Goal: Task Accomplishment & Management: Complete application form

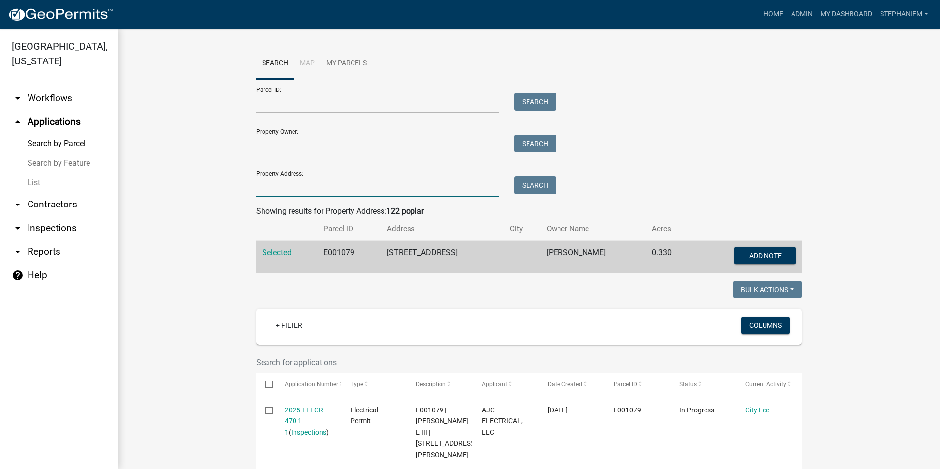
click at [426, 186] on input "Property Address:" at bounding box center [377, 187] width 243 height 20
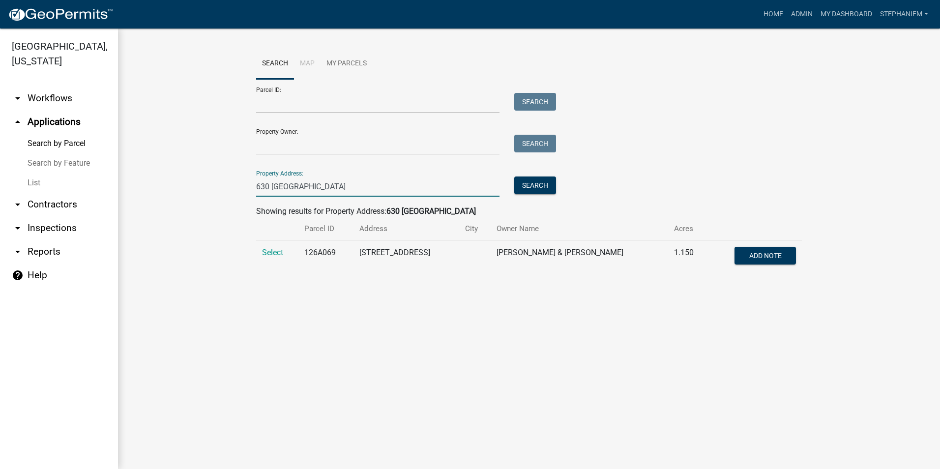
type input "630 [GEOGRAPHIC_DATA]"
click at [220, 264] on wm-workflow-application-search-view "Search Map My Parcels Parcel ID: Search Property Owner: Search Property Address…" at bounding box center [529, 164] width 783 height 233
click at [271, 252] on span "Select" at bounding box center [272, 252] width 21 height 9
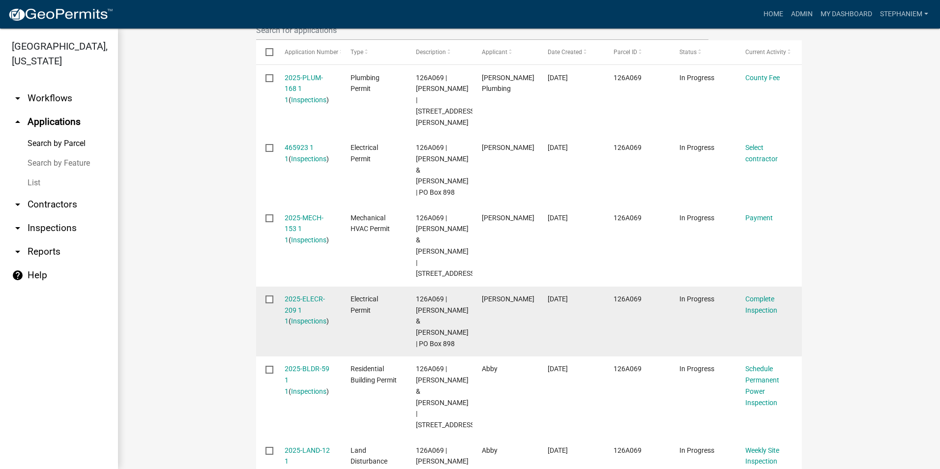
scroll to position [343, 0]
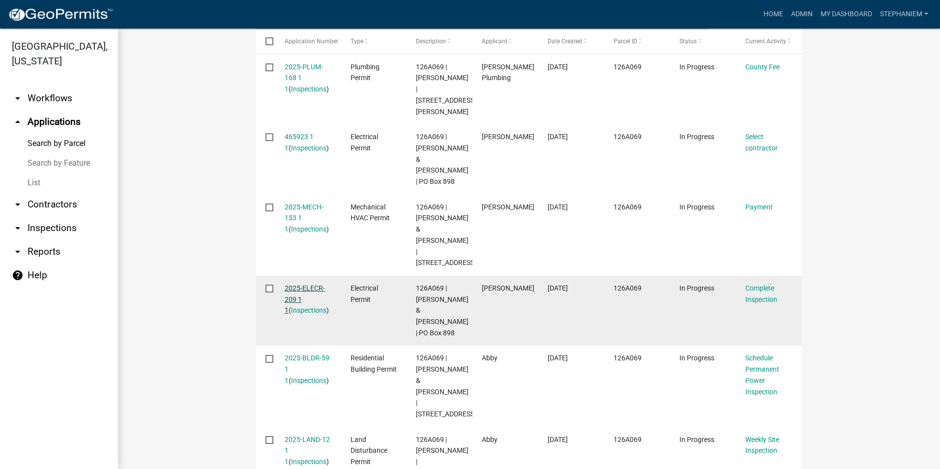
click at [303, 296] on link "2025-ELECR-209 1 1" at bounding box center [305, 299] width 40 height 30
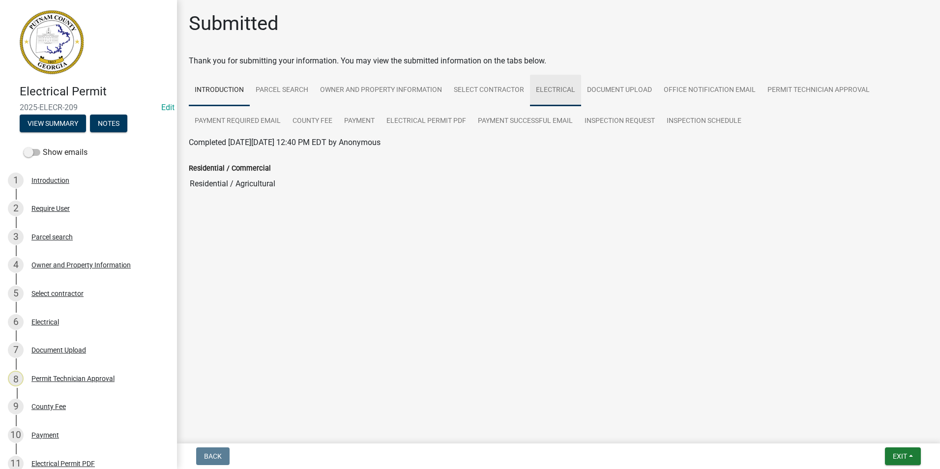
click at [556, 93] on link "Electrical" at bounding box center [555, 90] width 51 height 31
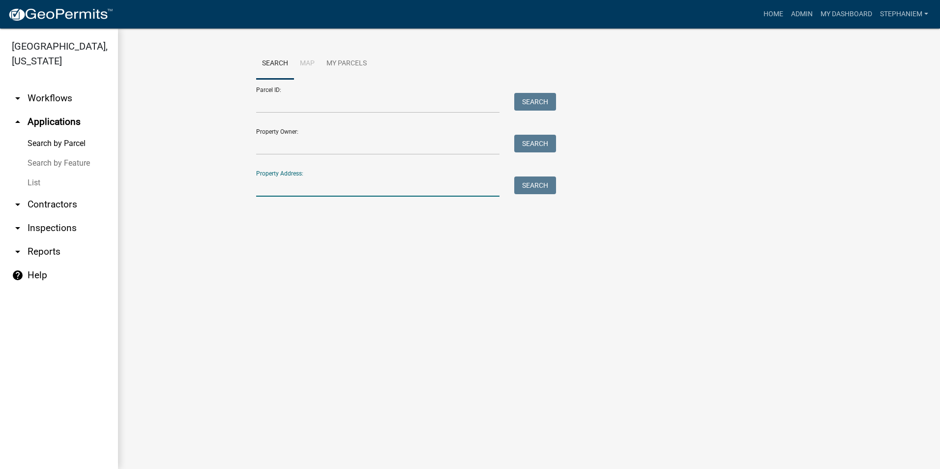
click at [287, 186] on input "Property Address:" at bounding box center [377, 187] width 243 height 20
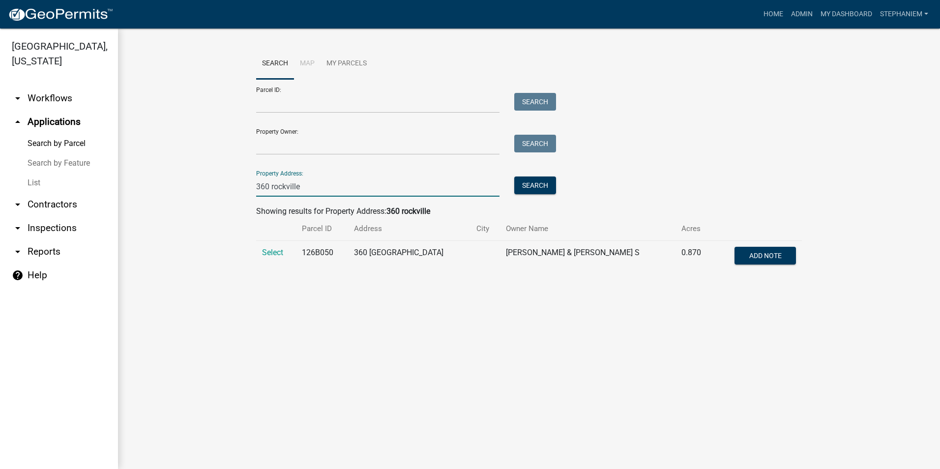
click at [265, 189] on input "360 rockville" at bounding box center [377, 187] width 243 height 20
type input "630 rockville"
drag, startPoint x: 262, startPoint y: 243, endPoint x: 266, endPoint y: 252, distance: 10.0
click at [263, 246] on td "Select" at bounding box center [277, 257] width 42 height 32
click at [266, 252] on span "Select" at bounding box center [272, 252] width 21 height 9
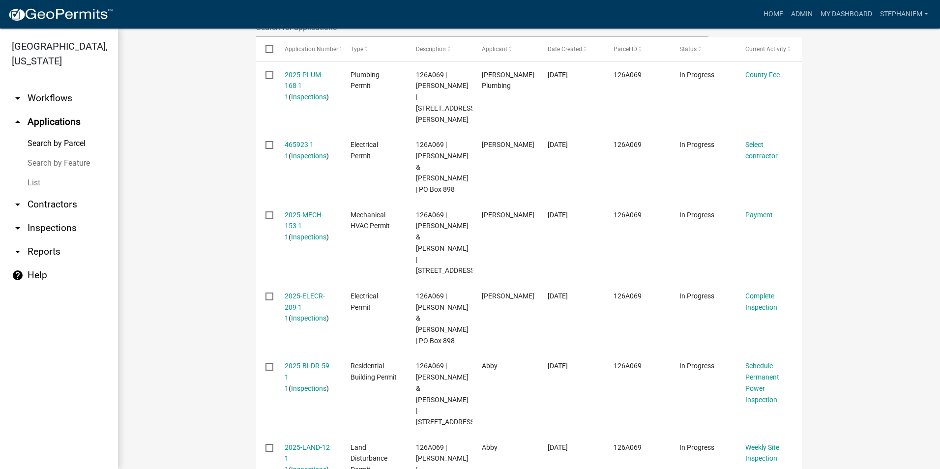
scroll to position [392, 0]
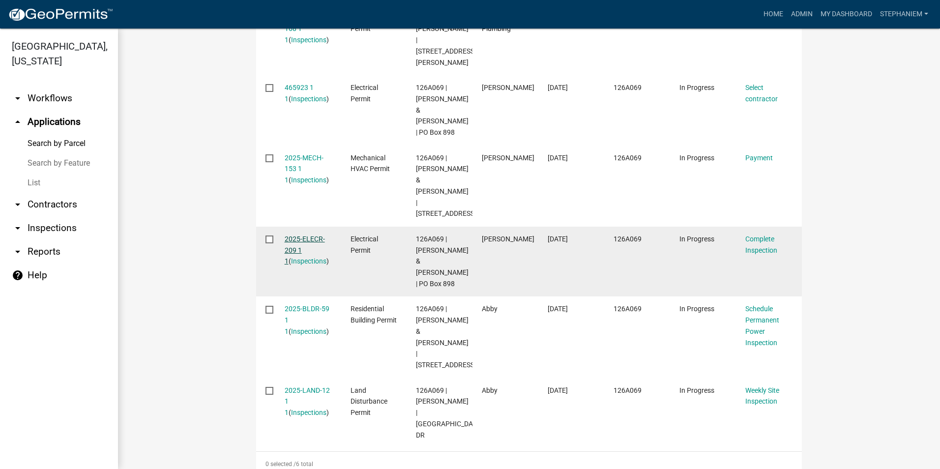
click at [295, 253] on link "2025-ELECR-209 1 1" at bounding box center [305, 250] width 40 height 30
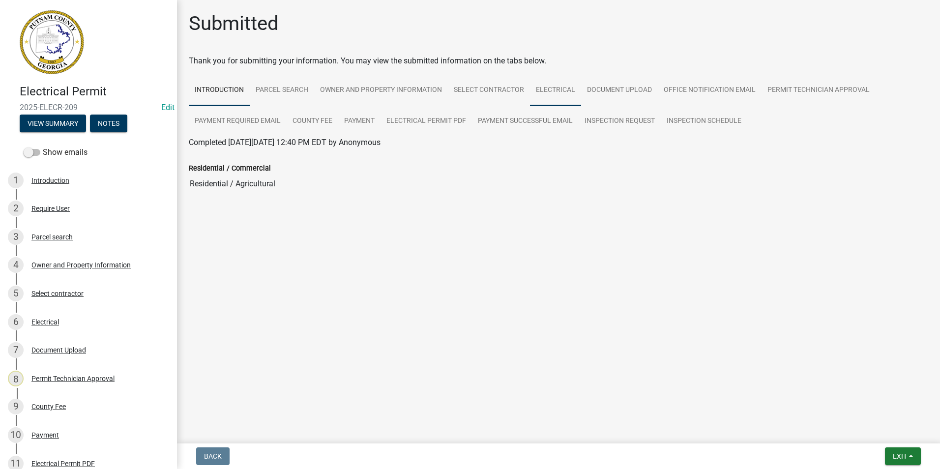
click at [565, 99] on link "Electrical" at bounding box center [555, 90] width 51 height 31
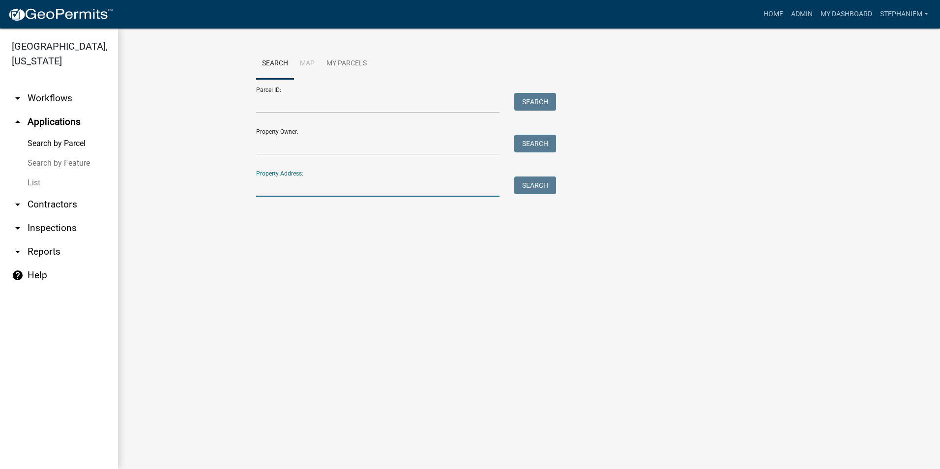
click at [302, 180] on input "Property Address:" at bounding box center [377, 187] width 243 height 20
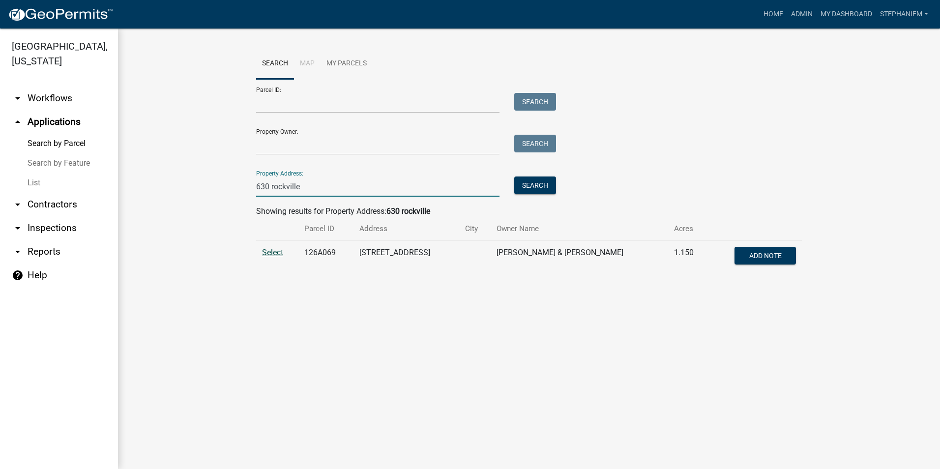
type input "630 rockville"
click at [266, 249] on span "Select" at bounding box center [272, 252] width 21 height 9
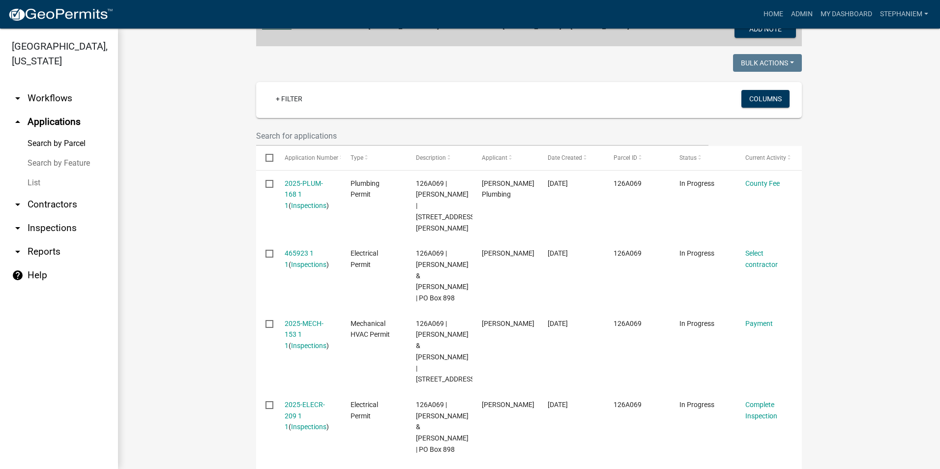
scroll to position [246, 0]
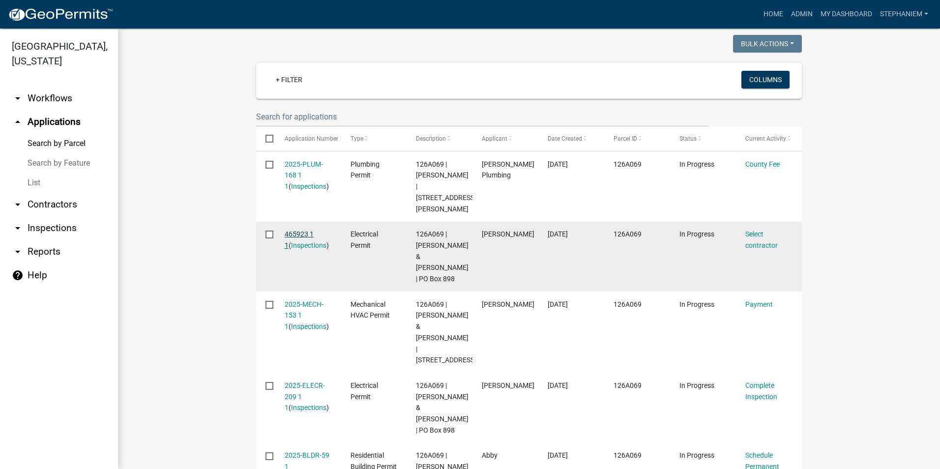
click at [297, 230] on link "465923 1 1" at bounding box center [299, 239] width 29 height 19
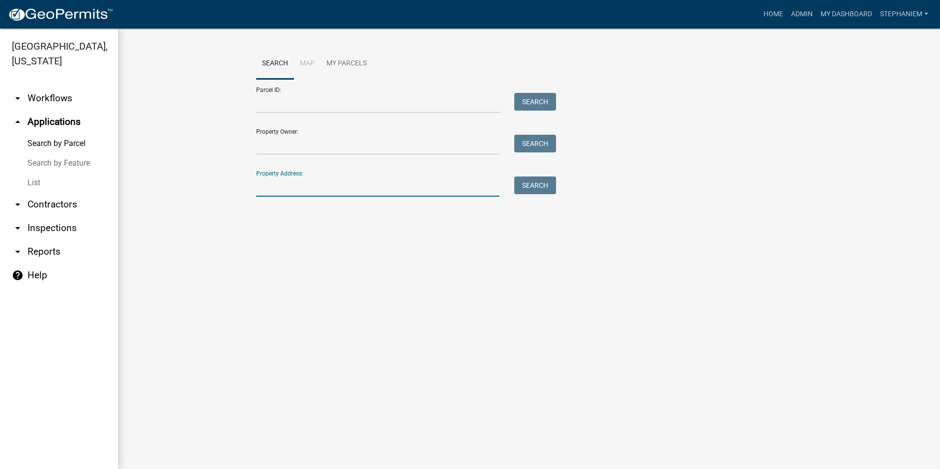
click at [369, 185] on input "Property Address:" at bounding box center [377, 187] width 243 height 20
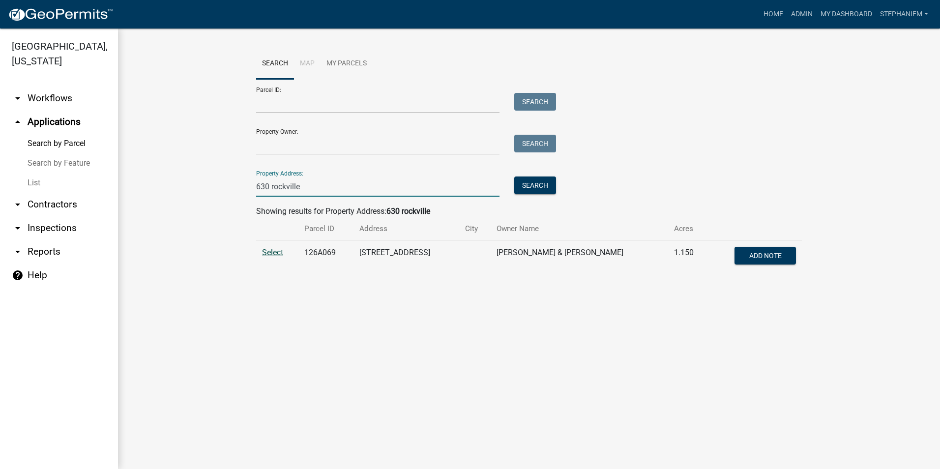
type input "630 rockville"
click at [263, 254] on span "Select" at bounding box center [272, 252] width 21 height 9
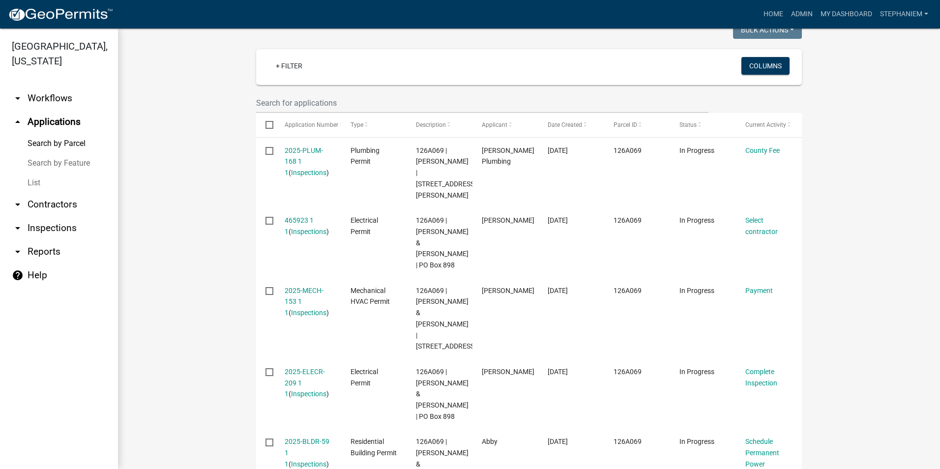
scroll to position [245, 0]
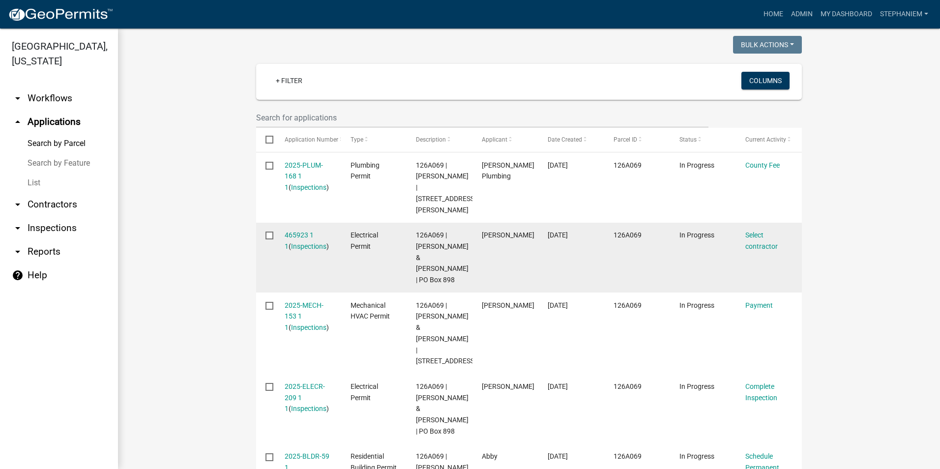
click at [292, 230] on div "465923 1 1 ( Inspections )" at bounding box center [308, 241] width 47 height 23
click at [292, 231] on link "465923 1 1" at bounding box center [299, 240] width 29 height 19
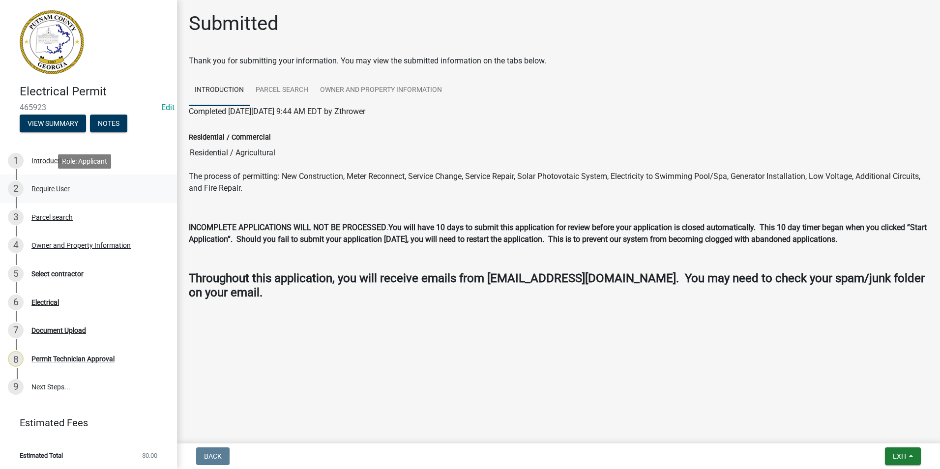
click at [105, 198] on link "2 Require User" at bounding box center [88, 189] width 177 height 29
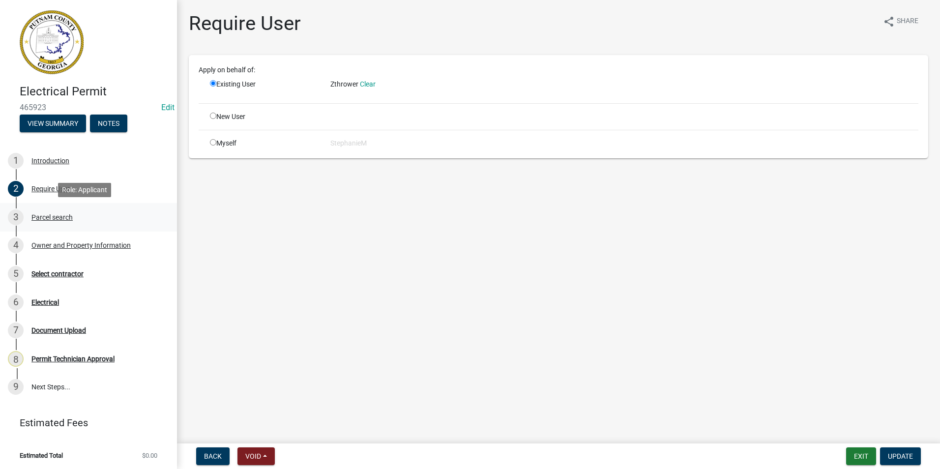
click at [89, 220] on div "3 Parcel search" at bounding box center [84, 217] width 153 height 16
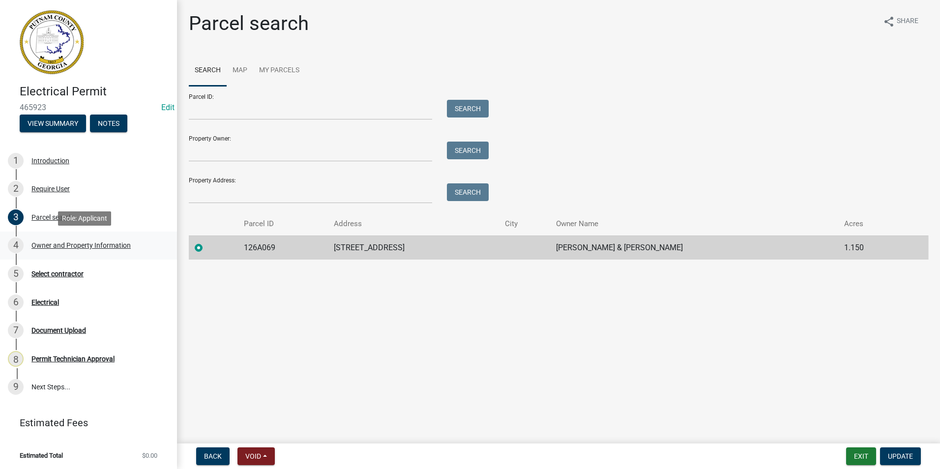
click at [93, 239] on div "4 Owner and Property Information" at bounding box center [84, 246] width 153 height 16
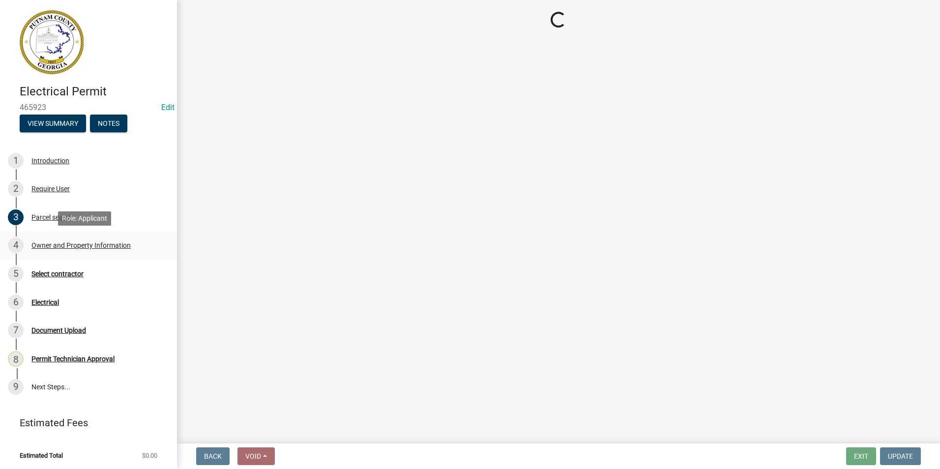
select select "34fe85c2-5f76-4343-b6bb-8ca387e0bed7"
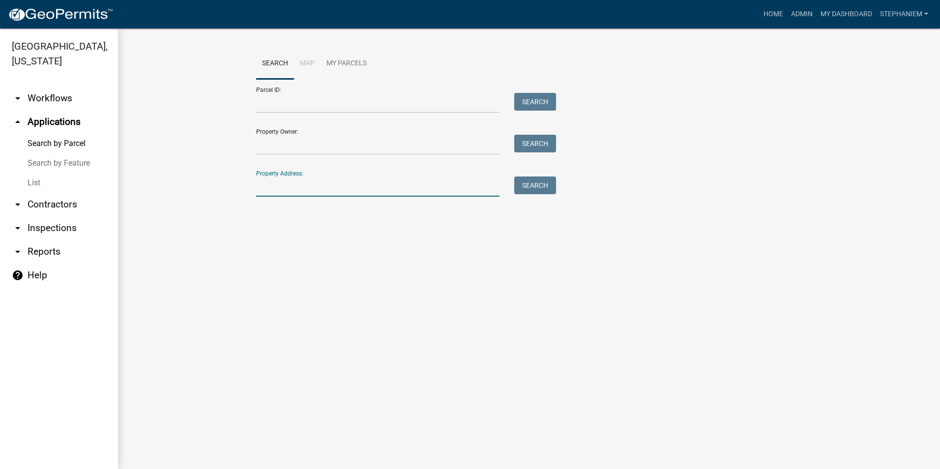
click at [298, 185] on input "Property Address:" at bounding box center [377, 187] width 243 height 20
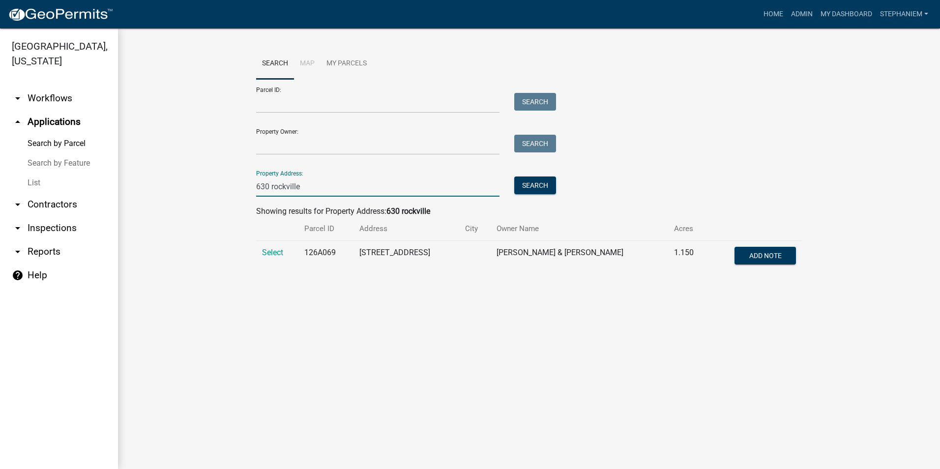
type input "630 rockville"
click at [260, 255] on td "Select" at bounding box center [277, 257] width 42 height 32
click at [262, 254] on span "Select" at bounding box center [272, 252] width 21 height 9
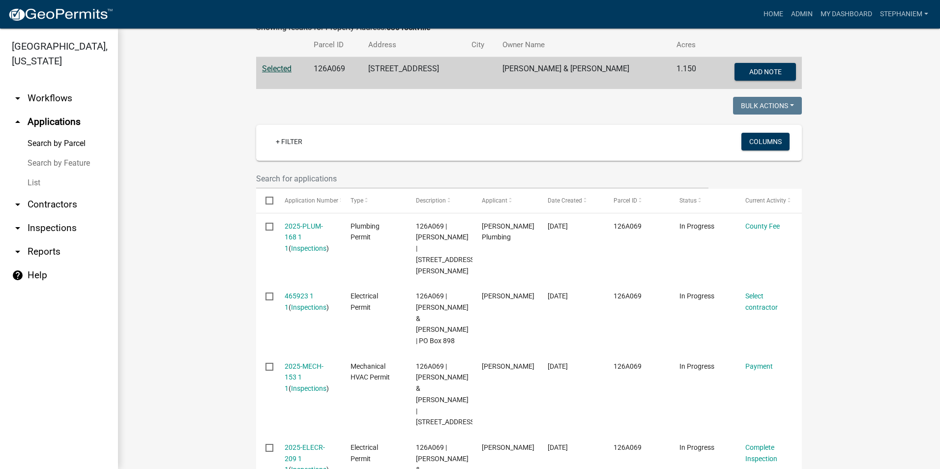
scroll to position [197, 0]
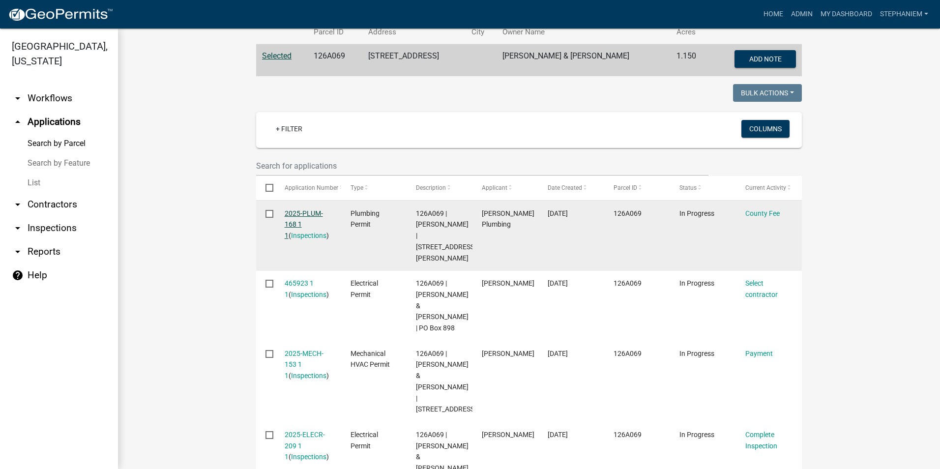
click at [300, 214] on link "2025-PLUM-168 1 1" at bounding box center [304, 224] width 38 height 30
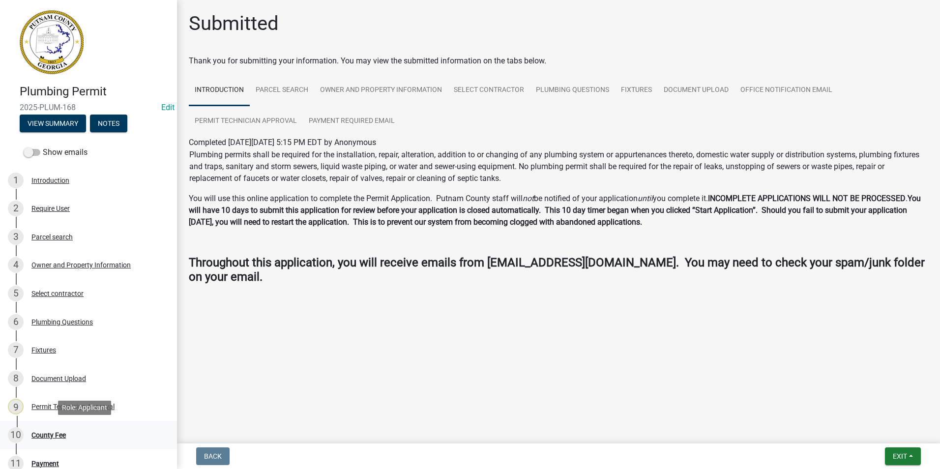
click at [111, 430] on div "10 County Fee" at bounding box center [84, 435] width 153 height 16
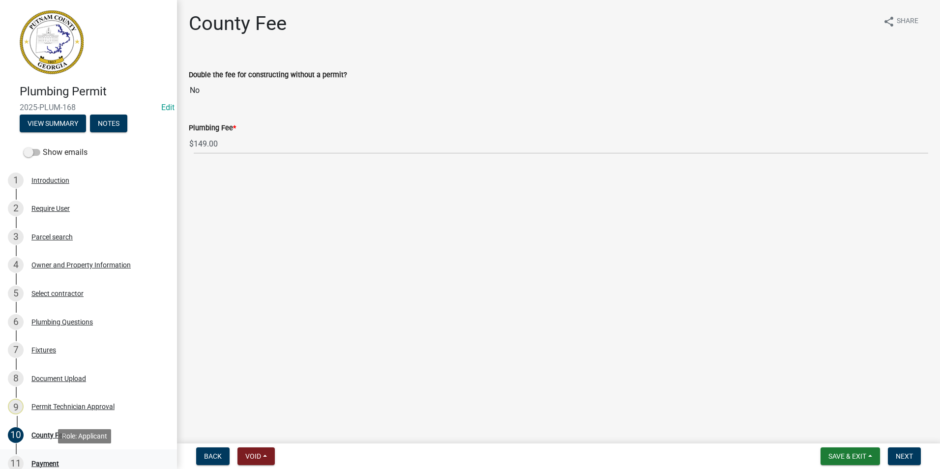
click at [93, 458] on div "11 Payment" at bounding box center [84, 464] width 153 height 16
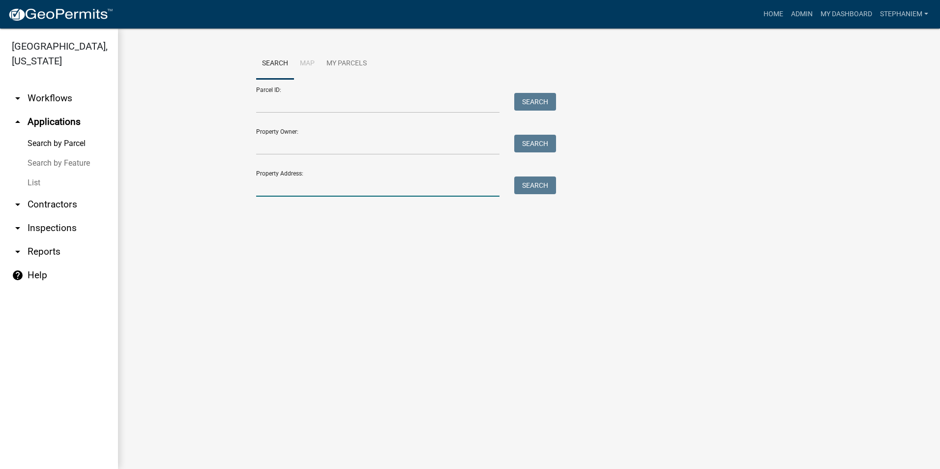
click at [292, 190] on input "Property Address:" at bounding box center [377, 187] width 243 height 20
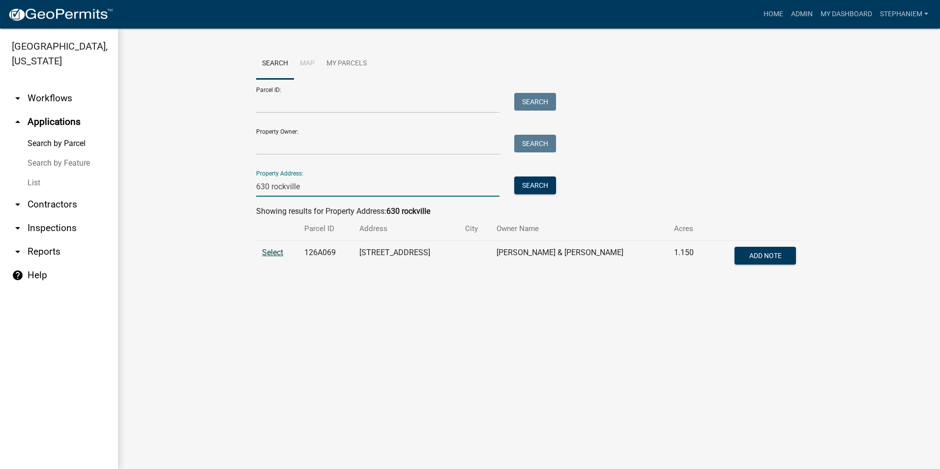
type input "630 rockville"
click at [267, 251] on span "Select" at bounding box center [272, 252] width 21 height 9
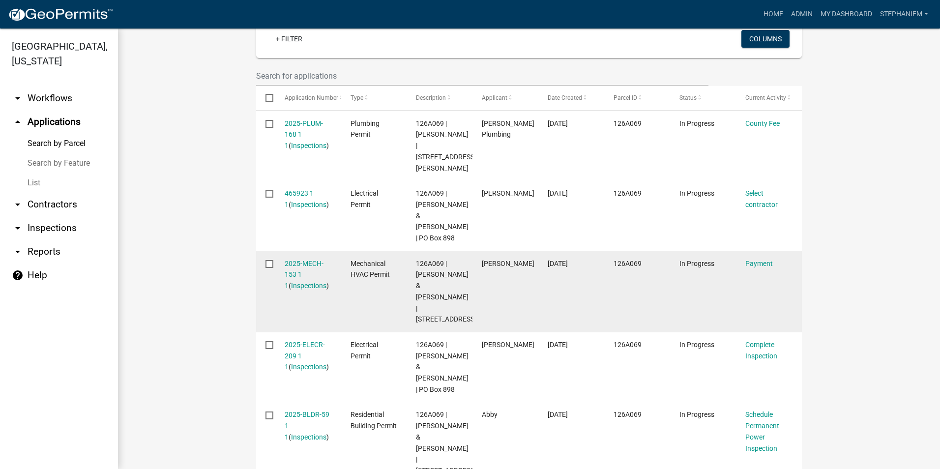
scroll to position [295, 0]
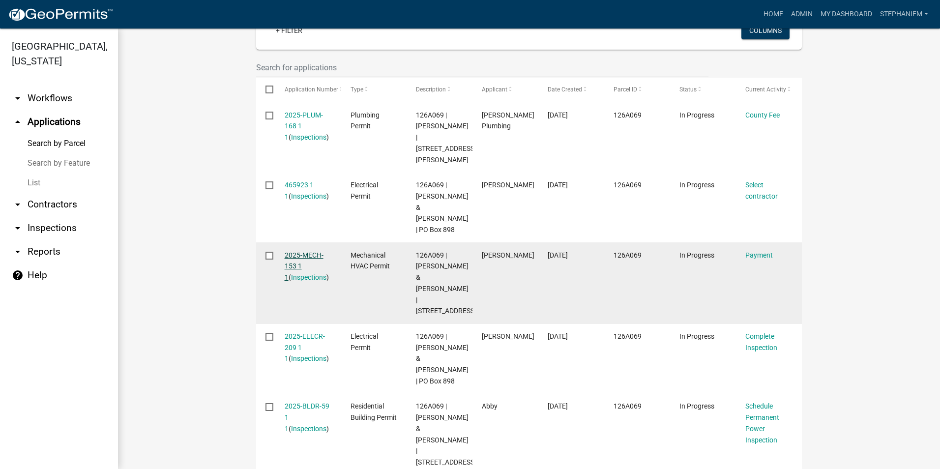
click at [300, 256] on link "2025-MECH-153 1 1" at bounding box center [304, 266] width 39 height 30
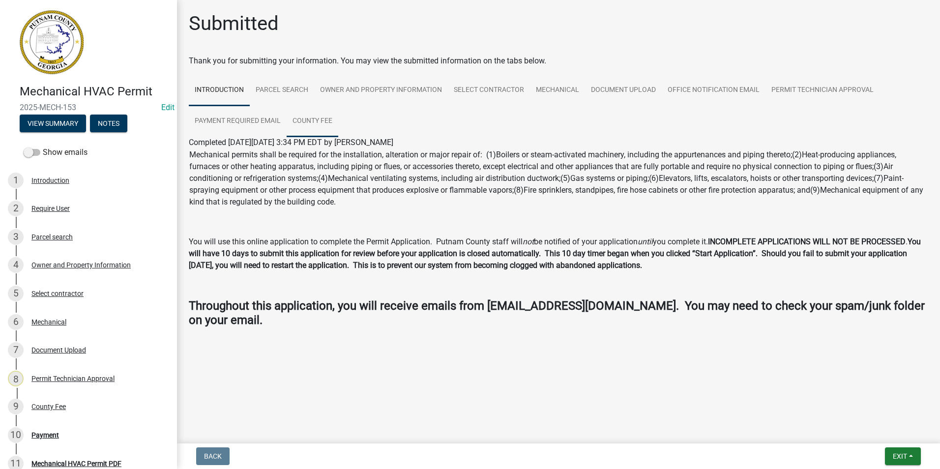
click at [327, 117] on link "County Fee" at bounding box center [313, 121] width 52 height 31
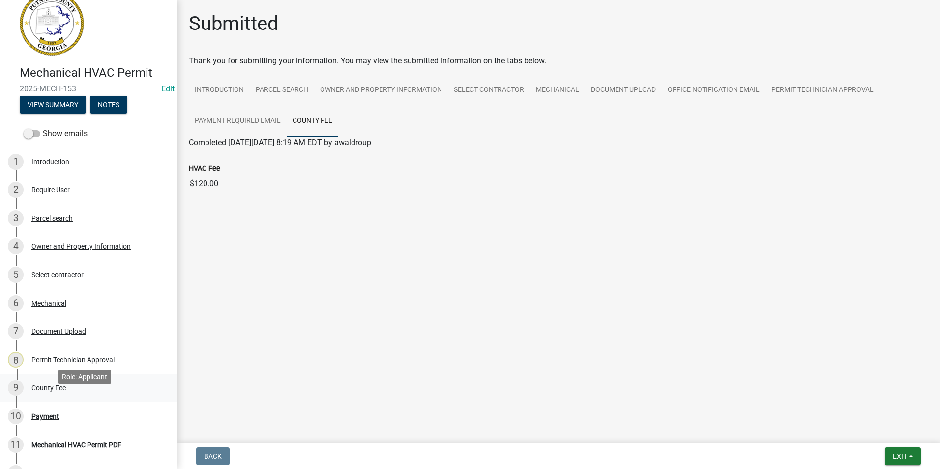
scroll to position [49, 0]
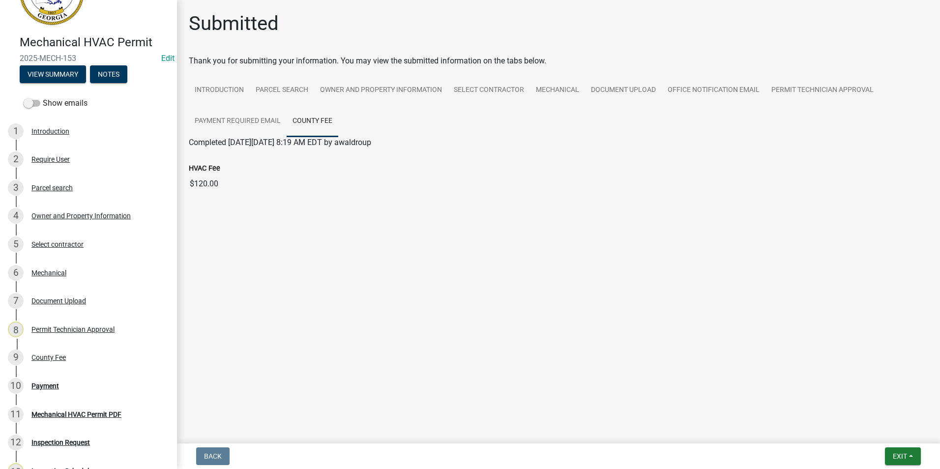
click at [100, 361] on div "9 County Fee" at bounding box center [84, 358] width 153 height 16
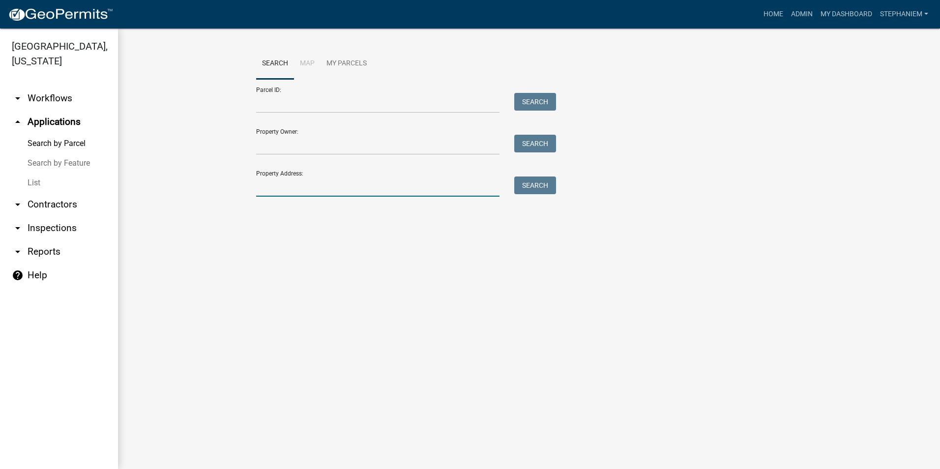
click at [470, 191] on input "Property Address:" at bounding box center [377, 187] width 243 height 20
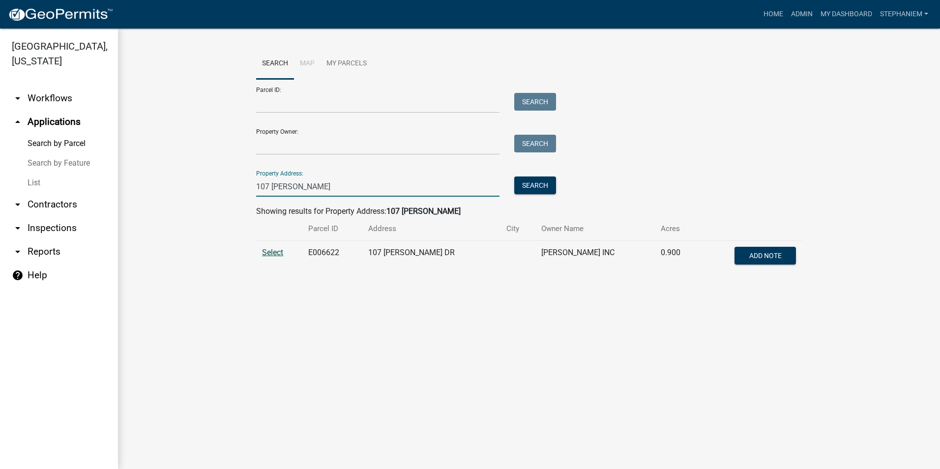
type input "107 [PERSON_NAME]"
click at [269, 251] on span "Select" at bounding box center [272, 252] width 21 height 9
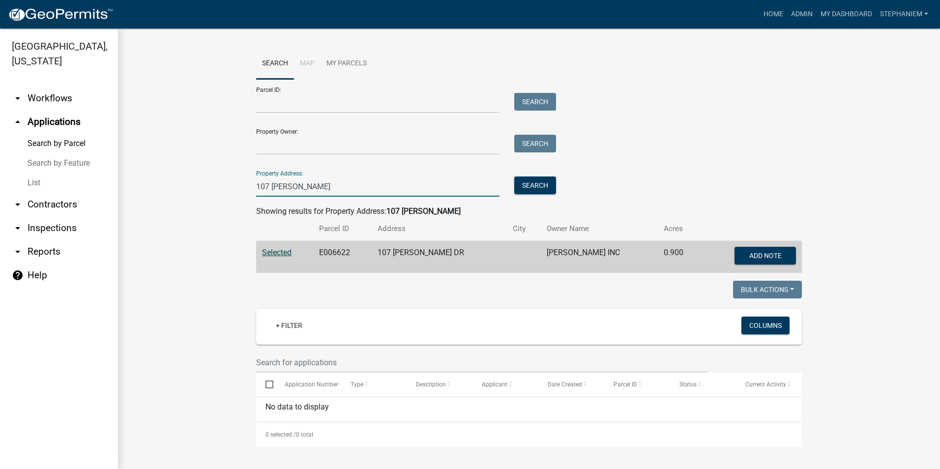
click at [394, 194] on input "107 [PERSON_NAME]" at bounding box center [377, 187] width 243 height 20
click at [389, 191] on input "107 [PERSON_NAME]" at bounding box center [377, 187] width 243 height 20
click at [390, 190] on input "107 [PERSON_NAME]" at bounding box center [377, 187] width 243 height 20
click at [395, 188] on input "107 [PERSON_NAME]" at bounding box center [377, 187] width 243 height 20
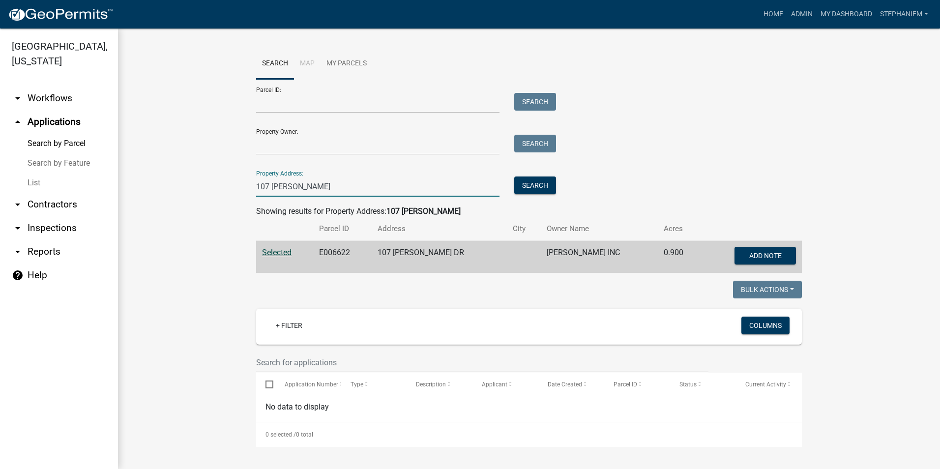
click at [395, 188] on input "107 [PERSON_NAME]" at bounding box center [377, 187] width 243 height 20
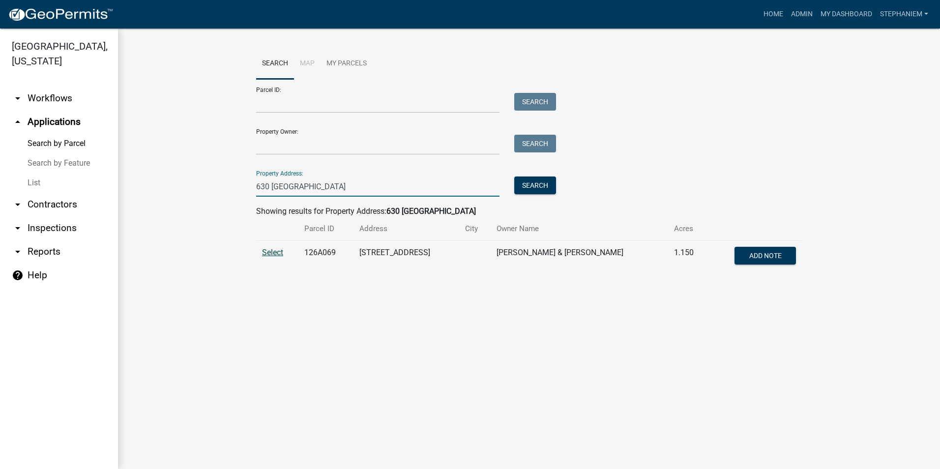
type input "630 [GEOGRAPHIC_DATA]"
click at [268, 253] on span "Select" at bounding box center [272, 252] width 21 height 9
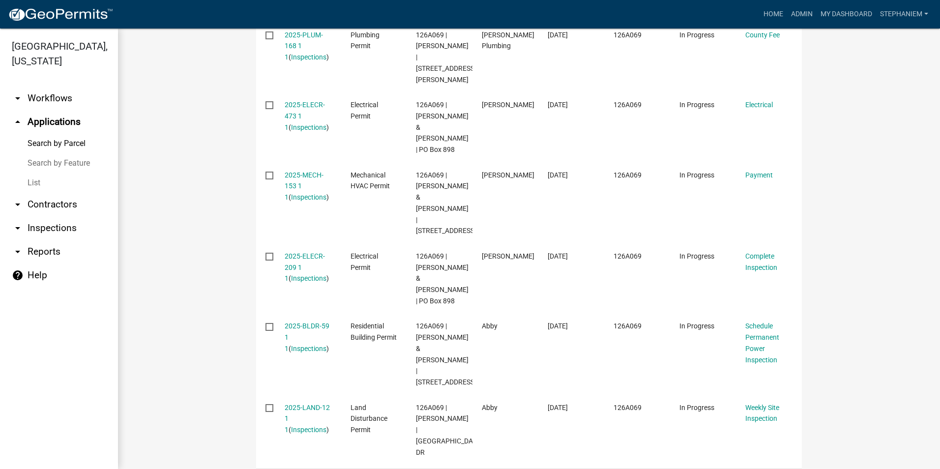
scroll to position [392, 0]
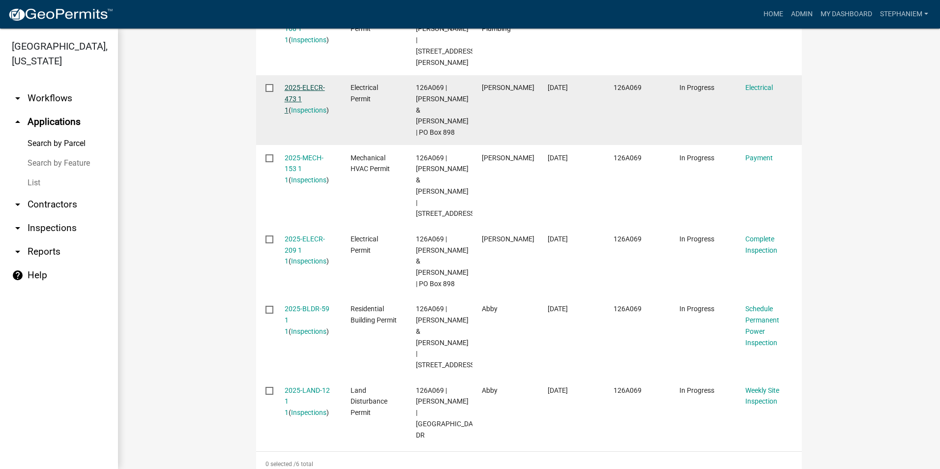
click at [304, 84] on link "2025-ELECR-473 1 1" at bounding box center [305, 99] width 40 height 30
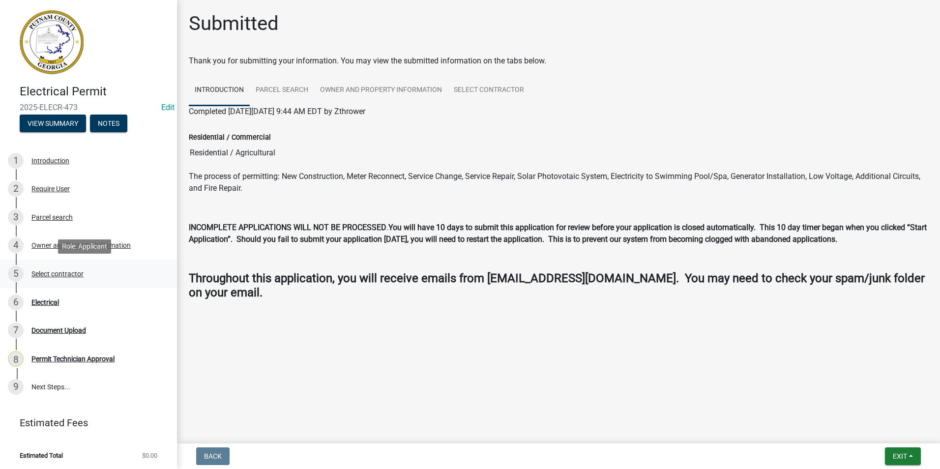
scroll to position [1, 0]
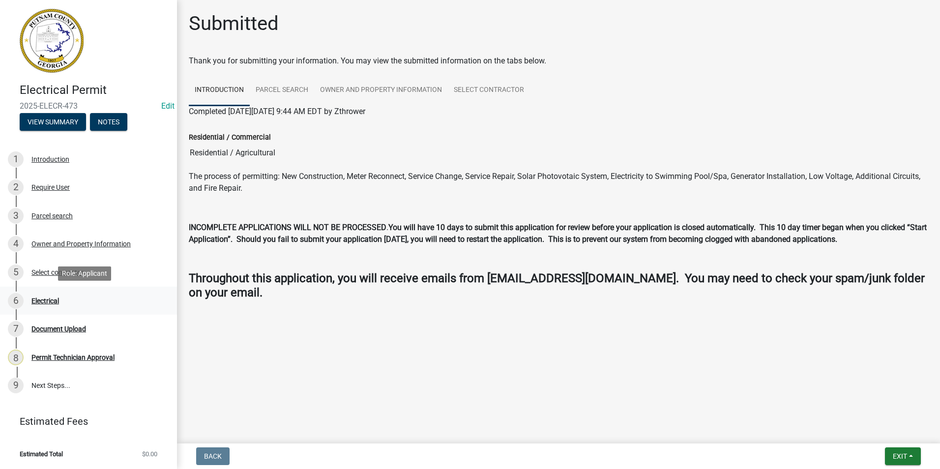
click at [93, 302] on div "6 Electrical" at bounding box center [84, 301] width 153 height 16
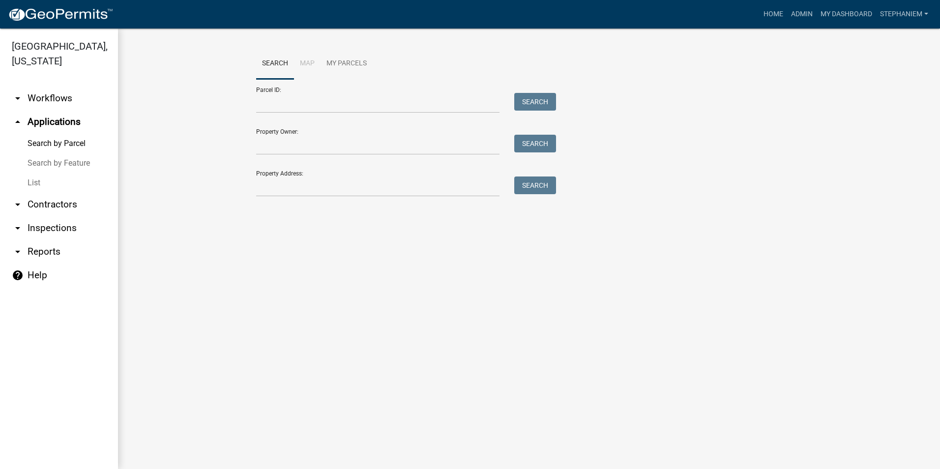
click at [287, 199] on div "Search Map My Parcels Parcel ID: Search Property Owner: Search Property Address…" at bounding box center [529, 126] width 561 height 157
click at [287, 191] on input "Property Address:" at bounding box center [377, 187] width 243 height 20
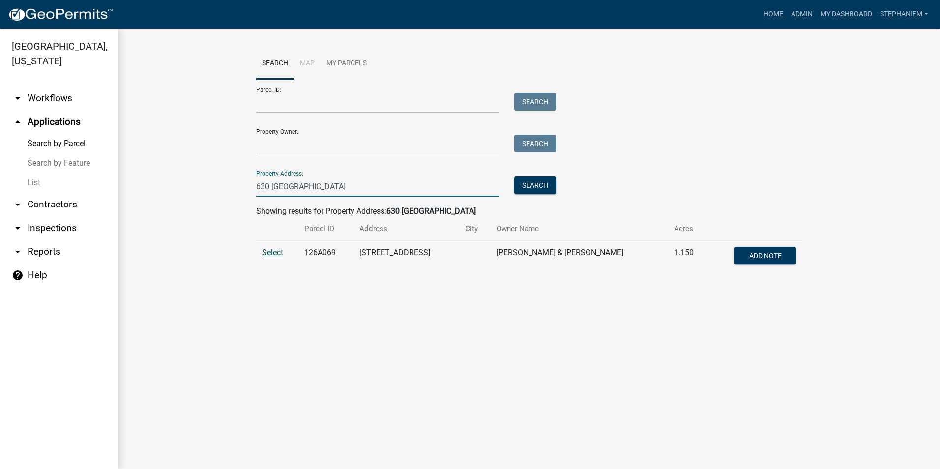
type input "630 [GEOGRAPHIC_DATA]"
click at [268, 253] on span "Select" at bounding box center [272, 252] width 21 height 9
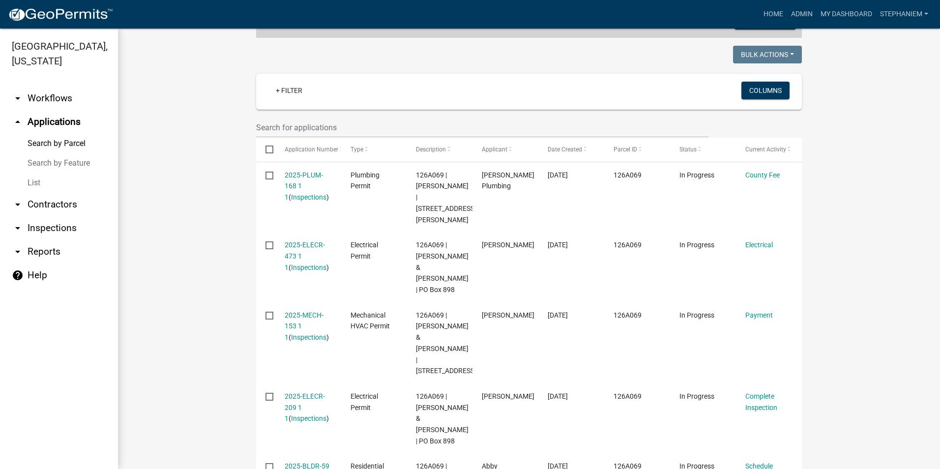
scroll to position [295, 0]
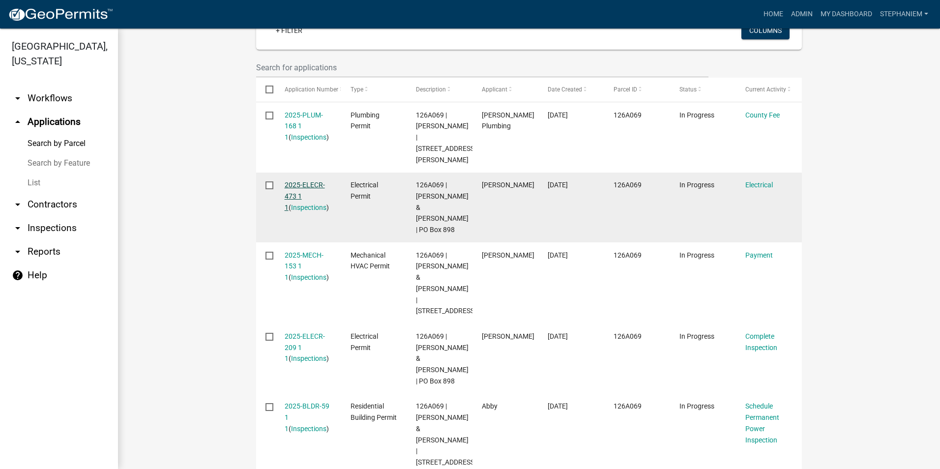
click at [312, 181] on link "2025-ELECR-473 1 1" at bounding box center [305, 196] width 40 height 30
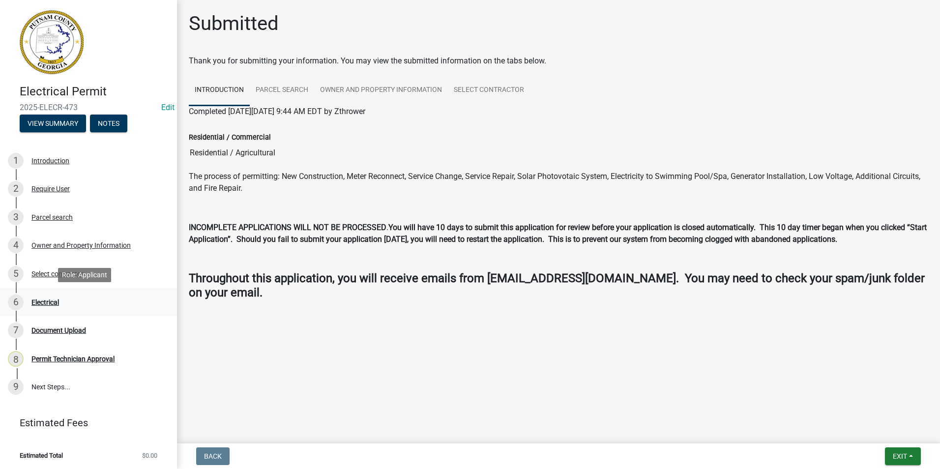
click at [77, 292] on link "6 Electrical" at bounding box center [88, 302] width 177 height 29
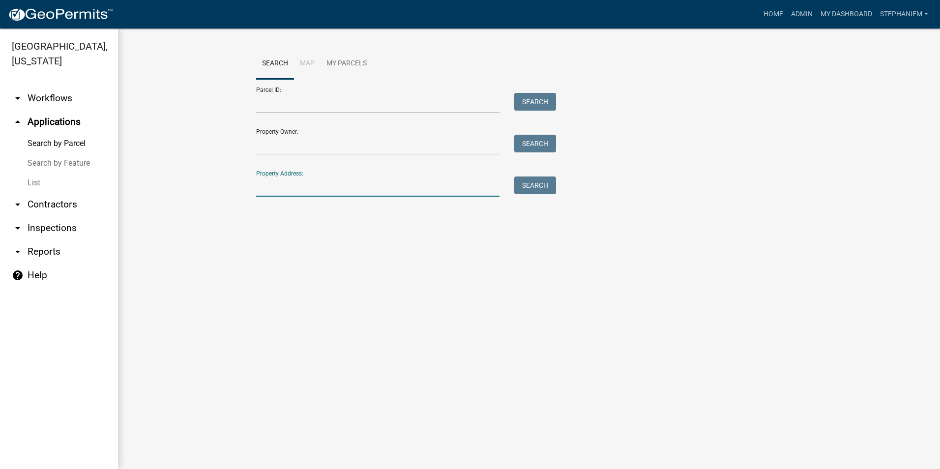
click at [397, 181] on input "Property Address:" at bounding box center [377, 187] width 243 height 20
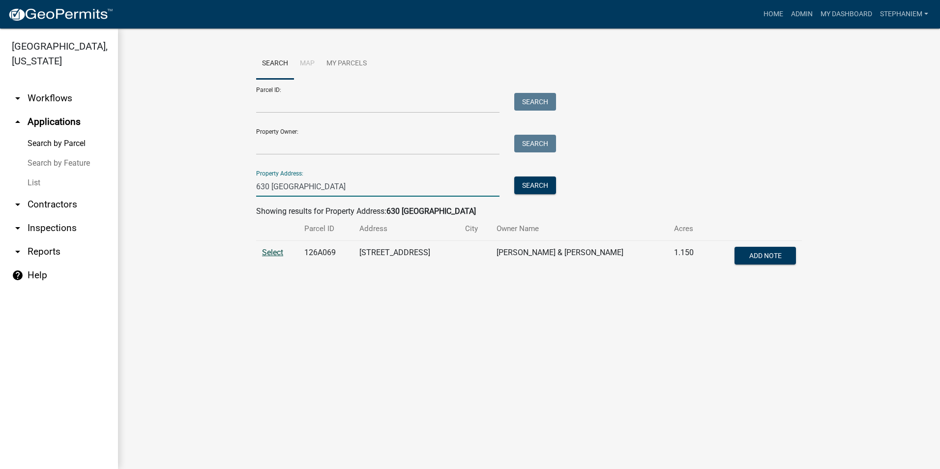
type input "630 [GEOGRAPHIC_DATA]"
click at [264, 251] on span "Select" at bounding box center [272, 252] width 21 height 9
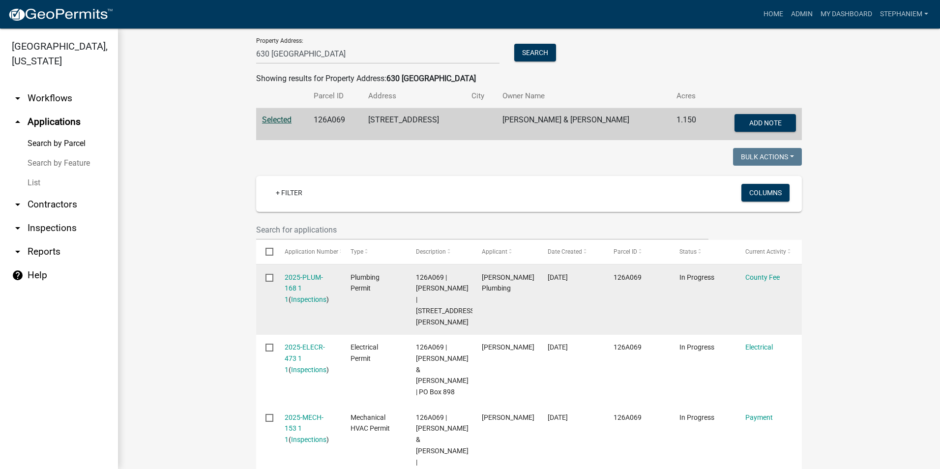
scroll to position [245, 0]
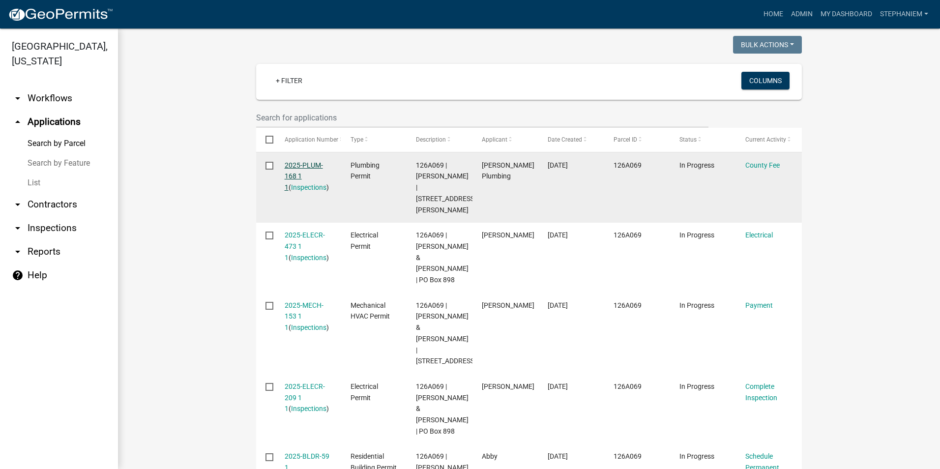
click at [289, 163] on link "2025-PLUM-168 1 1" at bounding box center [304, 176] width 38 height 30
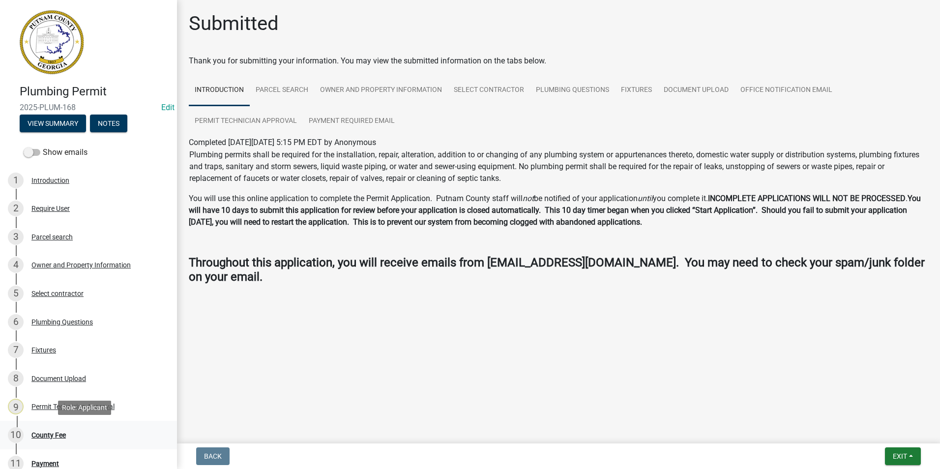
click at [68, 424] on link "10 County Fee" at bounding box center [88, 435] width 177 height 29
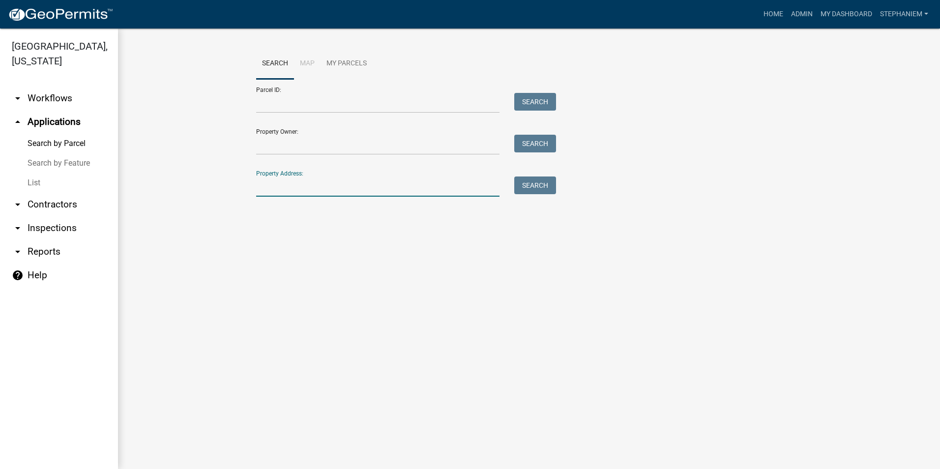
click at [272, 185] on input "Property Address:" at bounding box center [377, 187] width 243 height 20
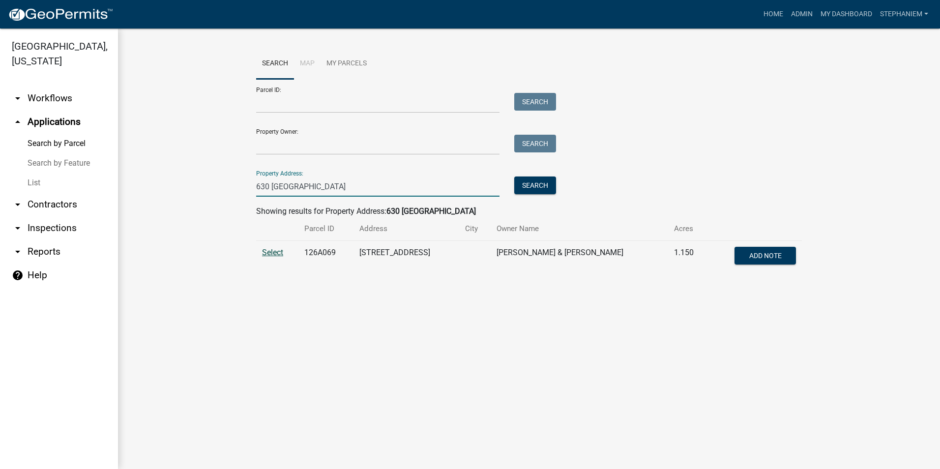
type input "630 [GEOGRAPHIC_DATA]"
click at [263, 251] on span "Select" at bounding box center [272, 252] width 21 height 9
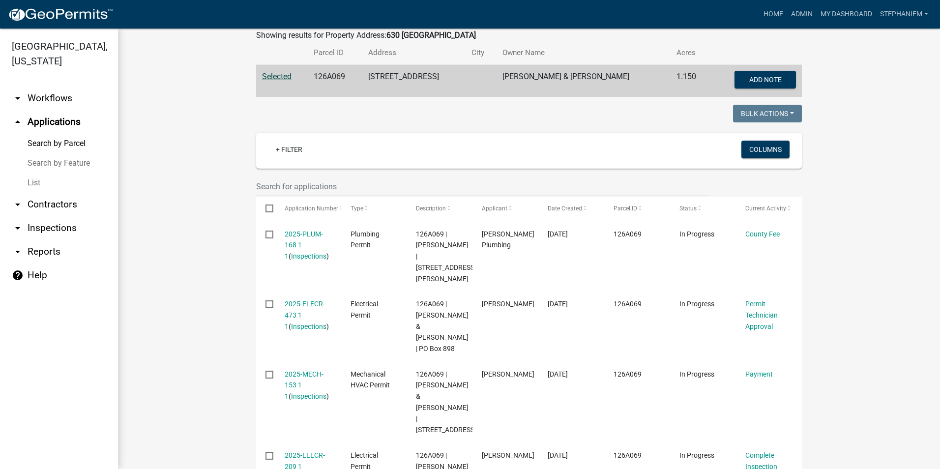
scroll to position [197, 0]
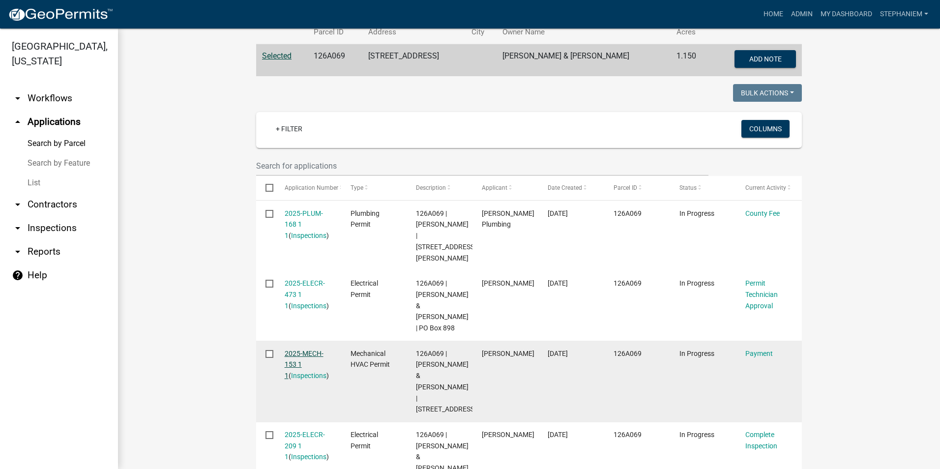
click at [313, 350] on link "2025-MECH-153 1 1" at bounding box center [304, 365] width 39 height 30
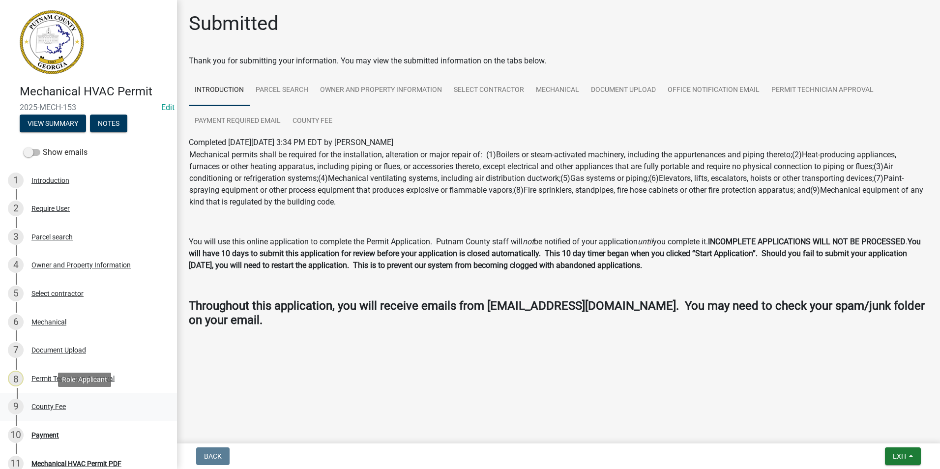
click at [59, 408] on div "County Fee" at bounding box center [48, 406] width 34 height 7
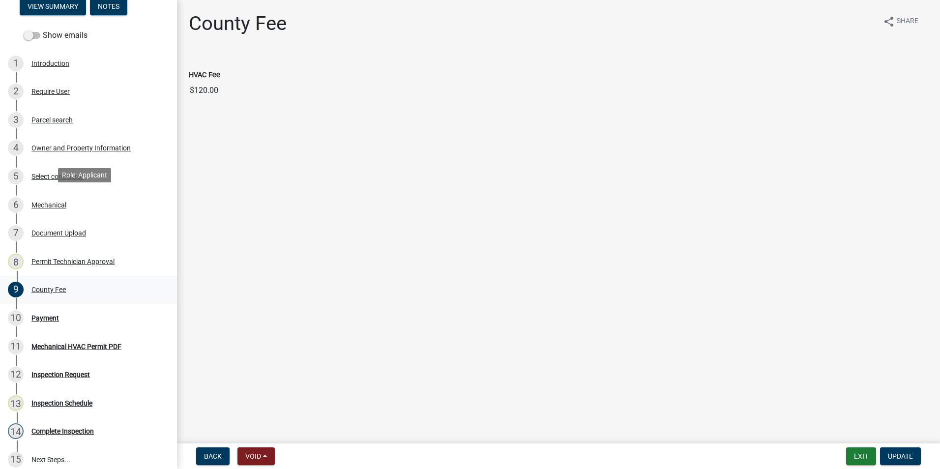
scroll to position [148, 0]
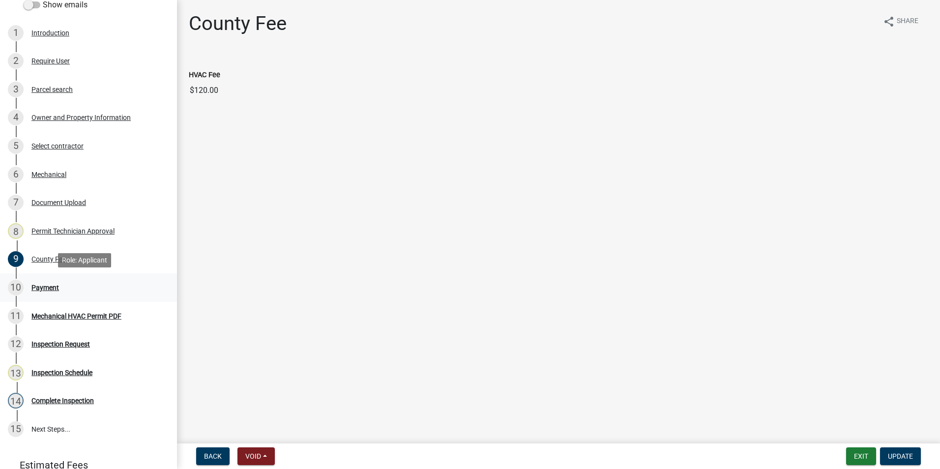
click at [68, 281] on div "10 Payment" at bounding box center [84, 288] width 153 height 16
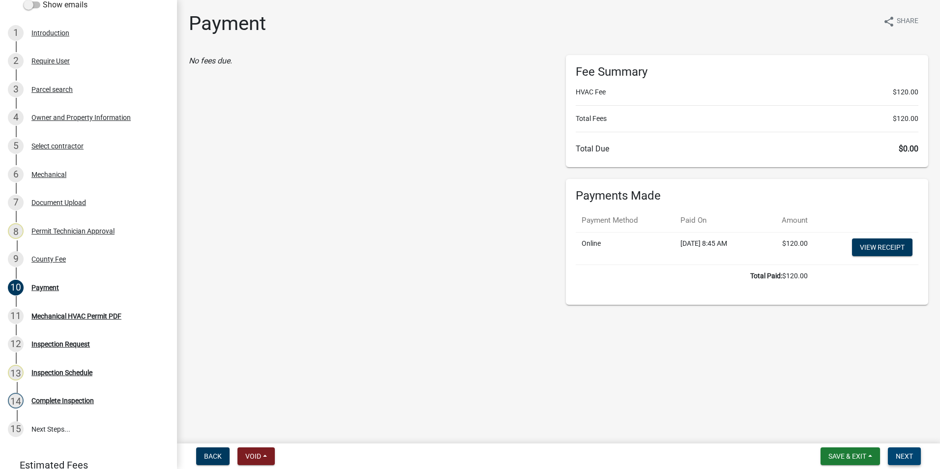
click at [896, 456] on span "Next" at bounding box center [904, 456] width 17 height 8
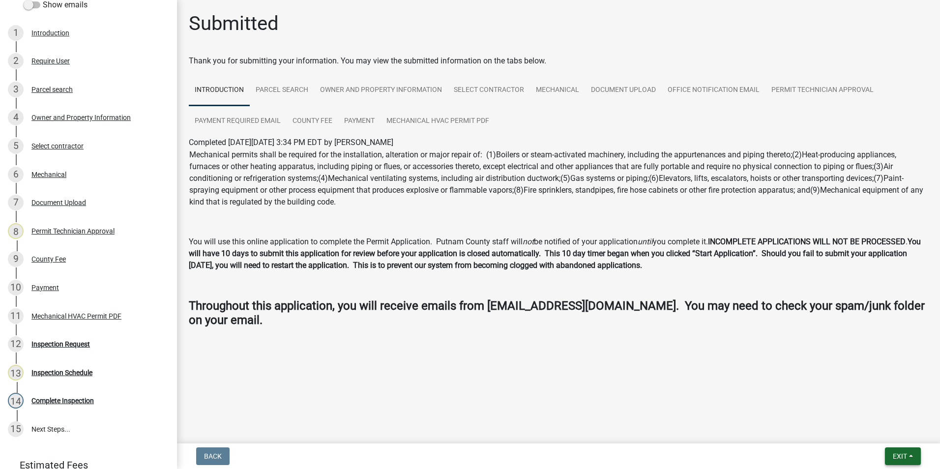
click at [912, 457] on button "Exit" at bounding box center [903, 456] width 36 height 18
click at [908, 430] on button "Save & Exit" at bounding box center [881, 431] width 79 height 24
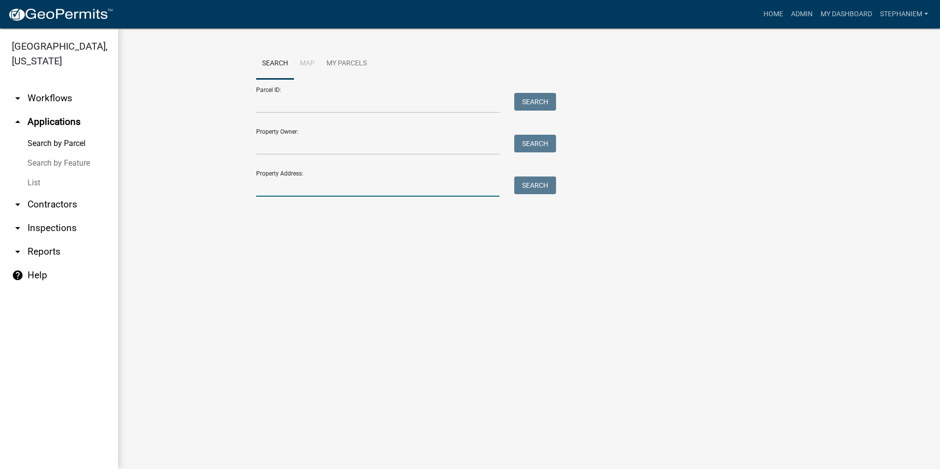
click at [267, 177] on input "Property Address:" at bounding box center [377, 187] width 243 height 20
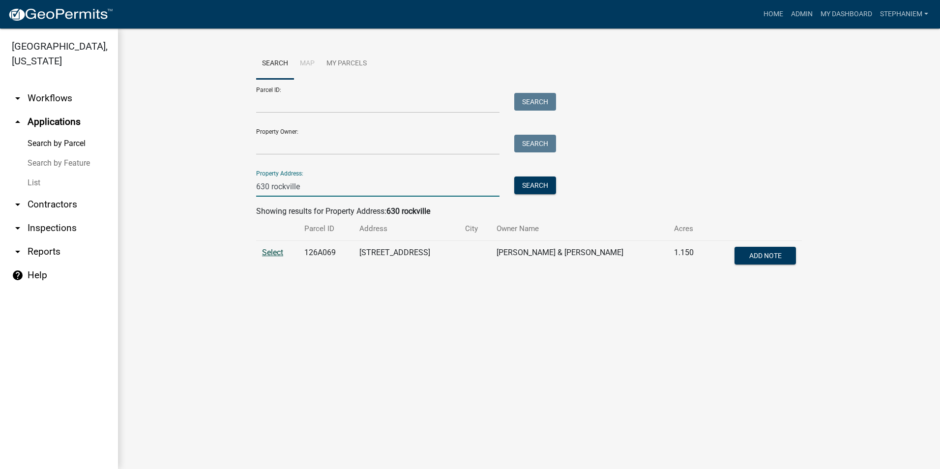
type input "630 rockville"
click at [266, 253] on span "Select" at bounding box center [272, 252] width 21 height 9
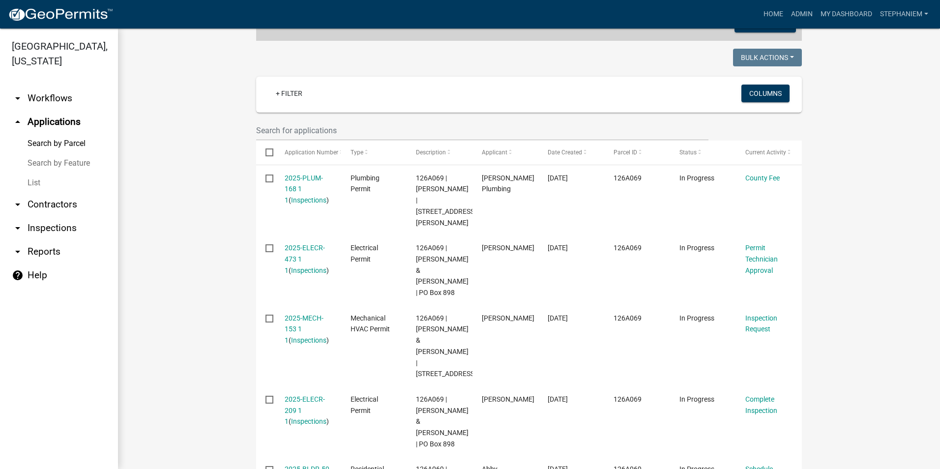
scroll to position [246, 0]
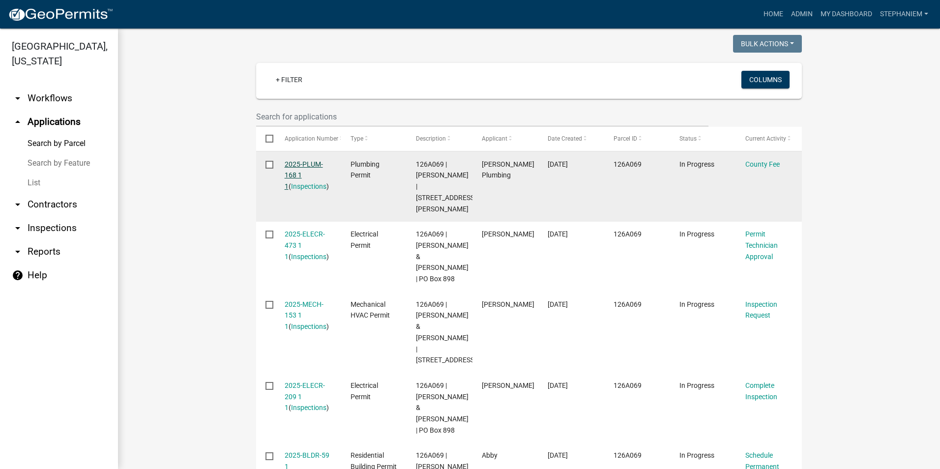
click at [304, 164] on link "2025-PLUM-168 1 1" at bounding box center [304, 175] width 38 height 30
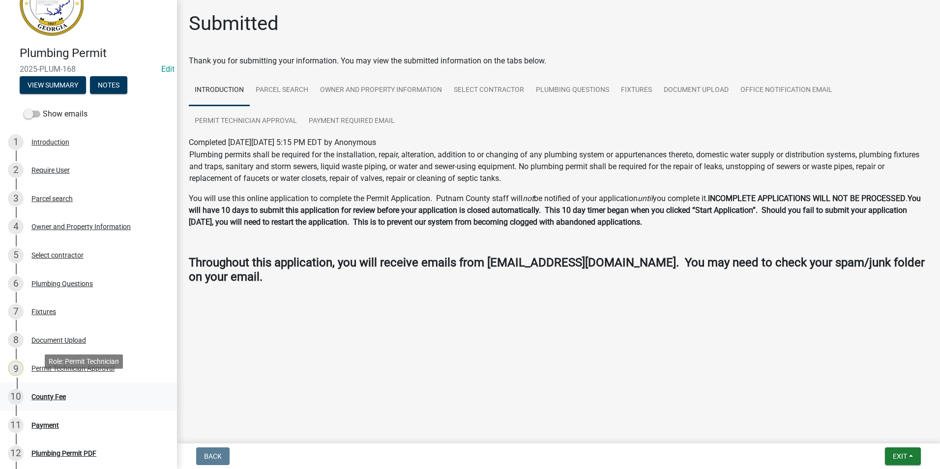
scroll to position [49, 0]
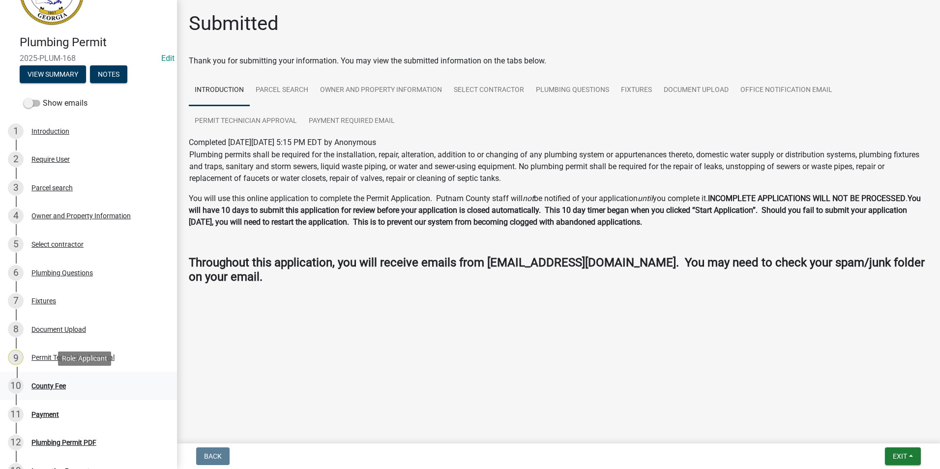
click at [104, 393] on div "10 County Fee" at bounding box center [84, 386] width 153 height 16
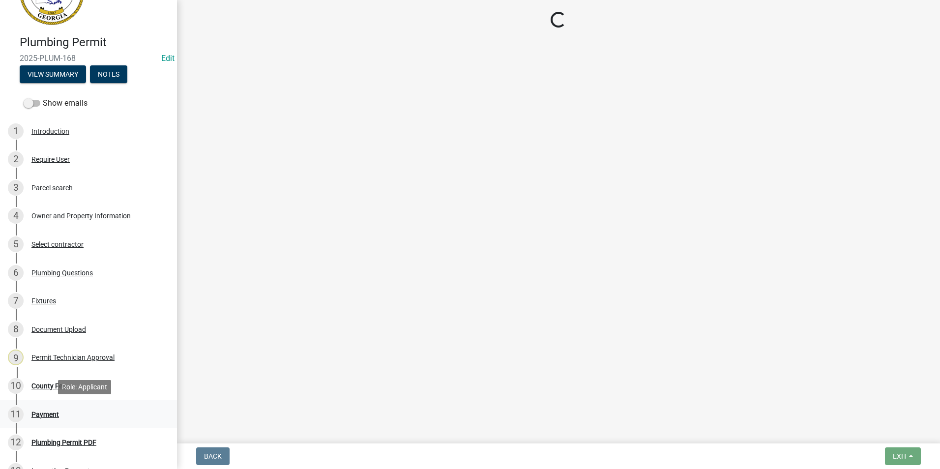
click at [102, 409] on div "11 Payment" at bounding box center [84, 415] width 153 height 16
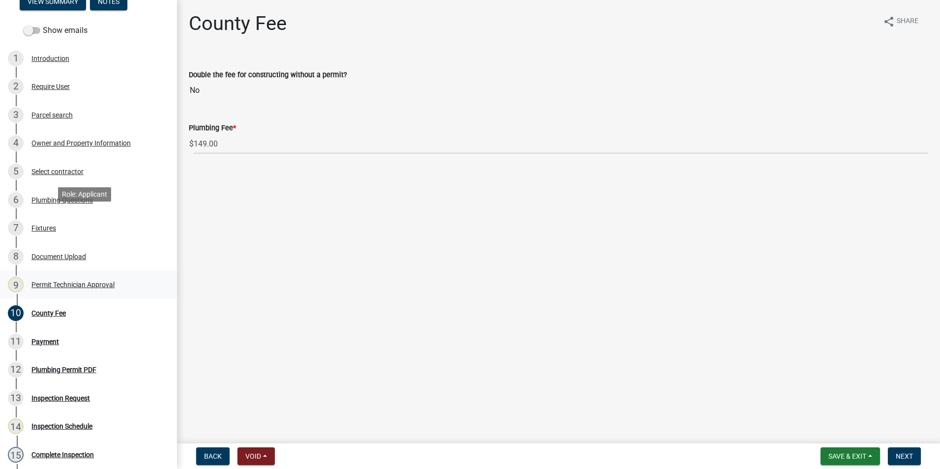
scroll to position [148, 0]
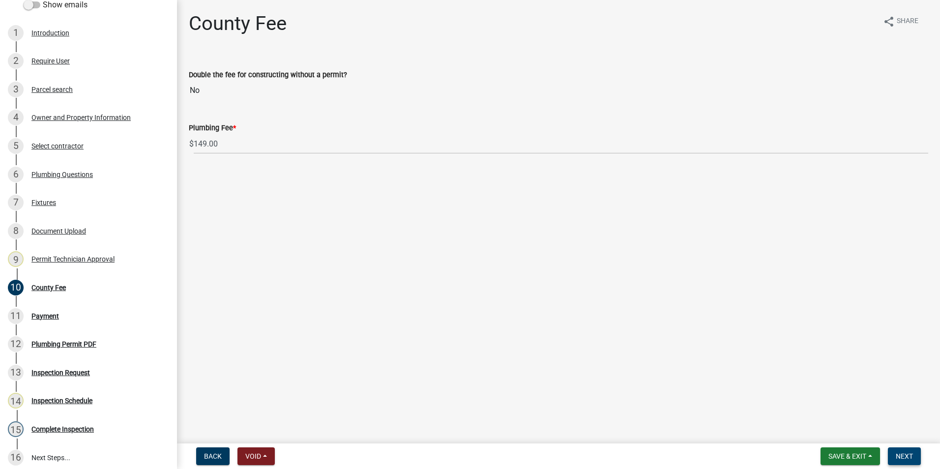
click at [905, 453] on span "Next" at bounding box center [904, 456] width 17 height 8
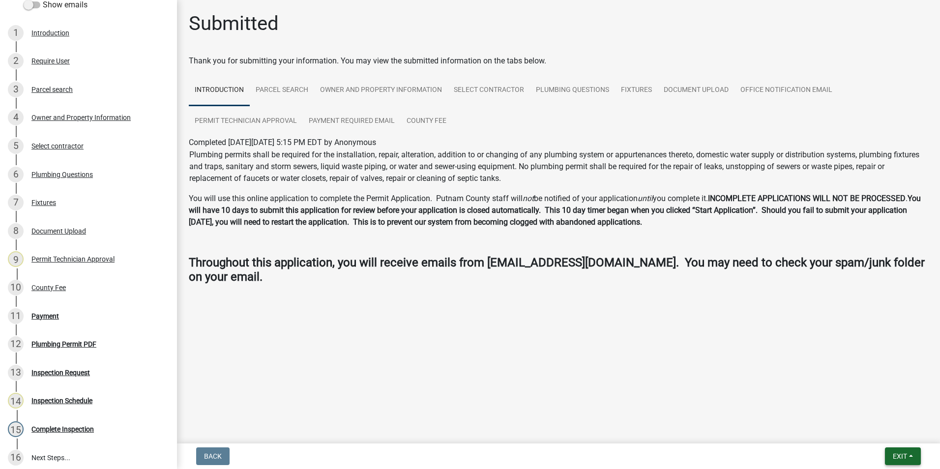
click at [905, 453] on span "Exit" at bounding box center [900, 456] width 14 height 8
click at [887, 420] on button "Save & Exit" at bounding box center [881, 431] width 79 height 24
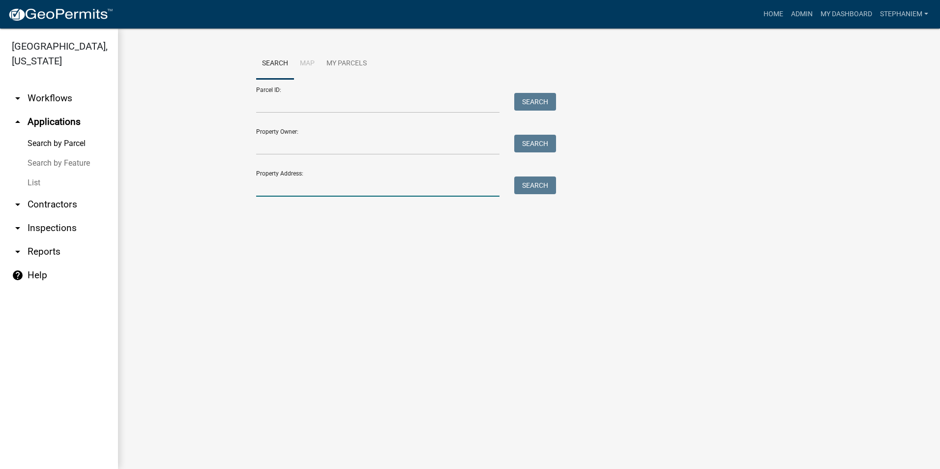
click at [389, 187] on input "Property Address:" at bounding box center [377, 187] width 243 height 20
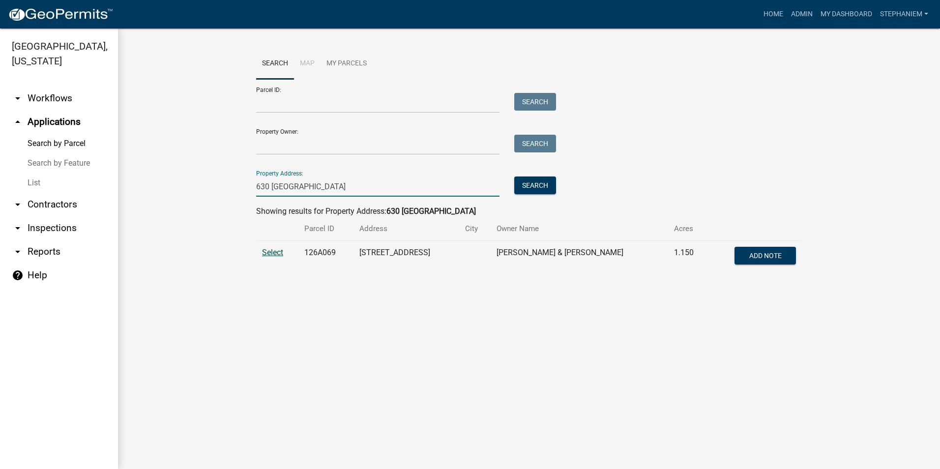
type input "630 [GEOGRAPHIC_DATA]"
click at [267, 257] on span "Select" at bounding box center [272, 252] width 21 height 9
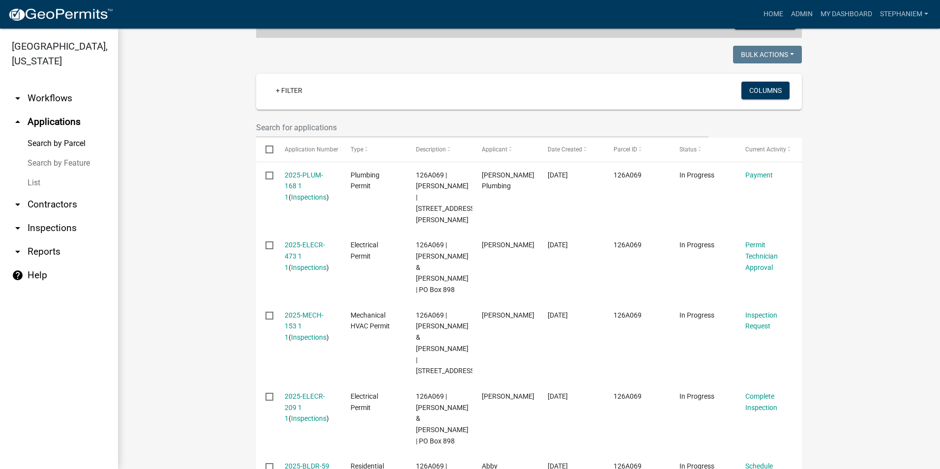
scroll to position [295, 0]
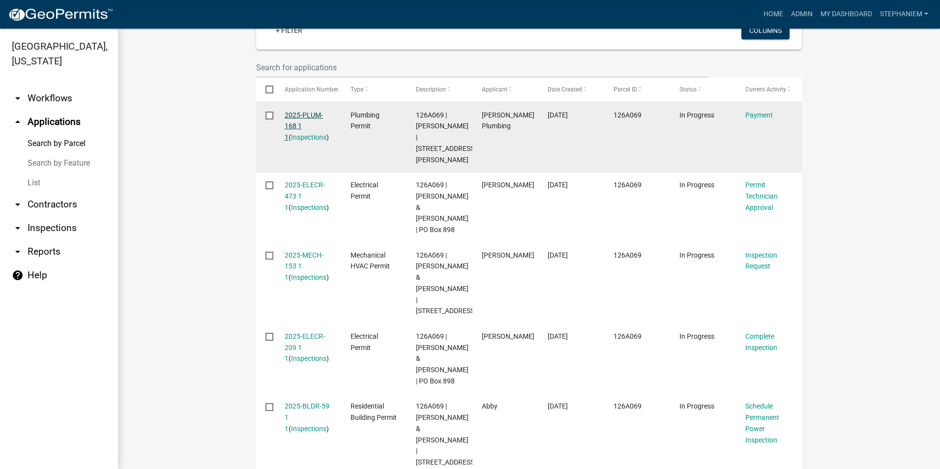
click at [294, 112] on link "2025-PLUM-168 1 1" at bounding box center [304, 126] width 38 height 30
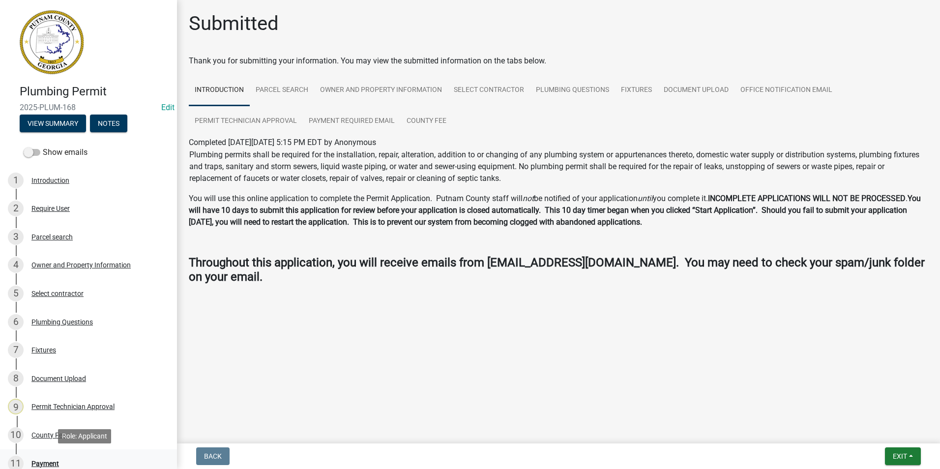
click at [70, 462] on div "11 Payment" at bounding box center [84, 464] width 153 height 16
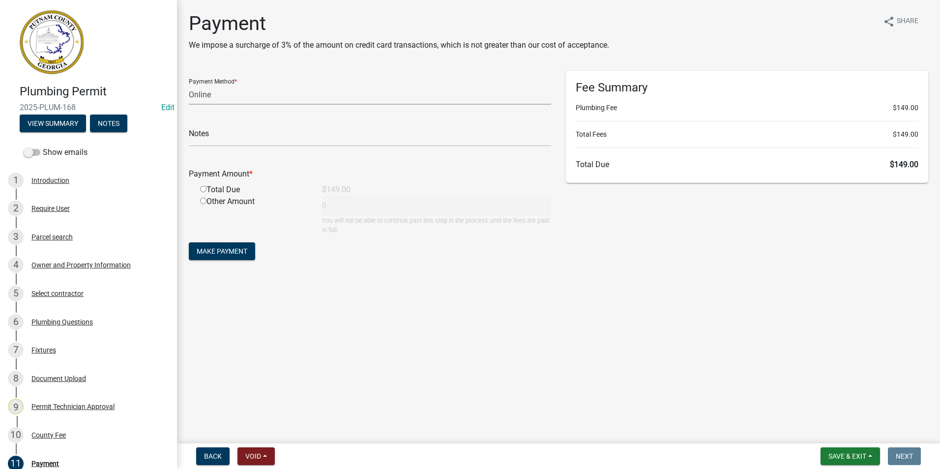
click at [234, 95] on select "Credit Card POS Check Cash Online" at bounding box center [370, 95] width 362 height 20
select select "0: 2"
click at [189, 85] on select "Credit Card POS Check Cash Online" at bounding box center [370, 95] width 362 height 20
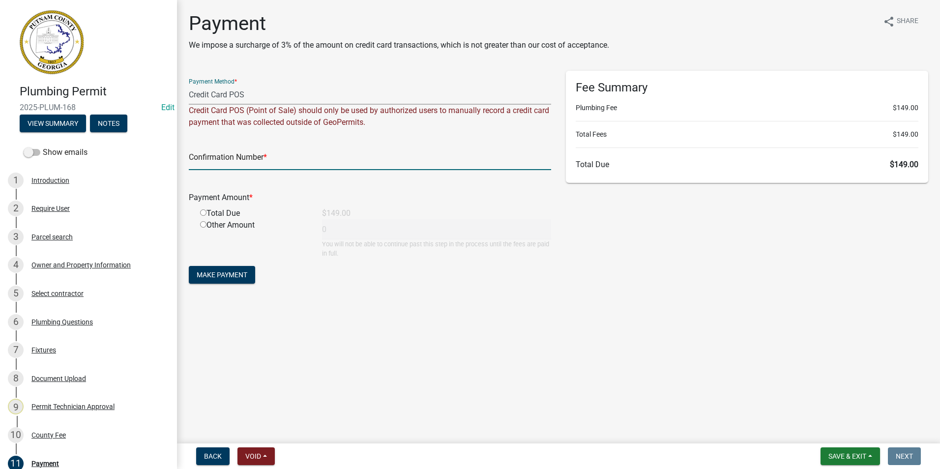
click at [243, 154] on input "text" at bounding box center [370, 160] width 362 height 20
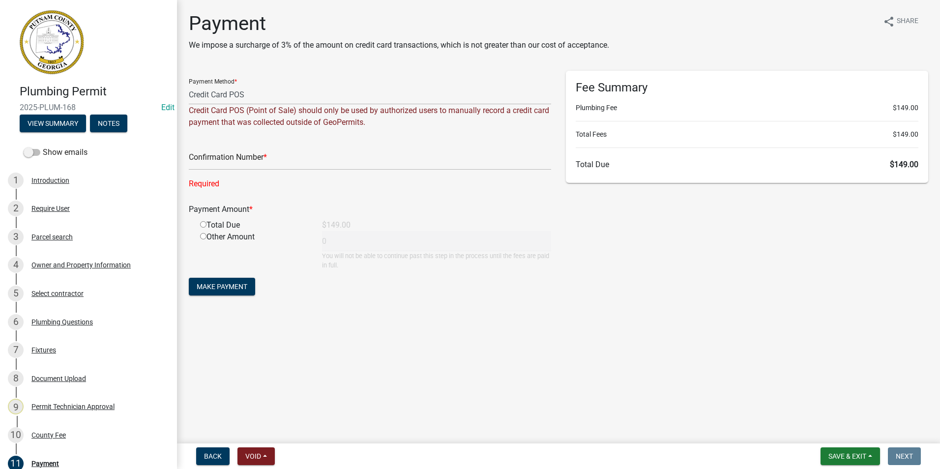
click at [320, 149] on div "Confirmation Number *" at bounding box center [370, 153] width 362 height 34
click at [312, 160] on input "text" at bounding box center [370, 160] width 362 height 20
paste input "R237027436477"
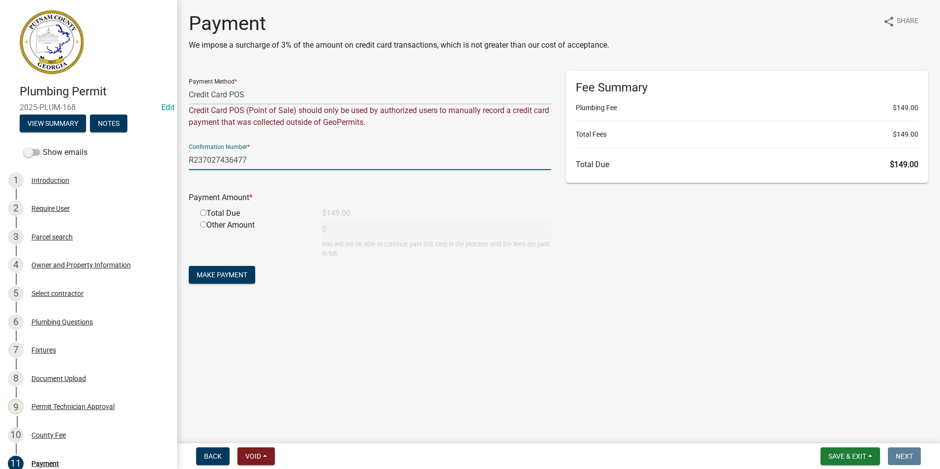
type input "R237027436477"
click at [199, 211] on div "Total Due" at bounding box center [254, 214] width 122 height 12
click at [203, 215] on input "radio" at bounding box center [203, 212] width 6 height 6
radio input "true"
type input "149"
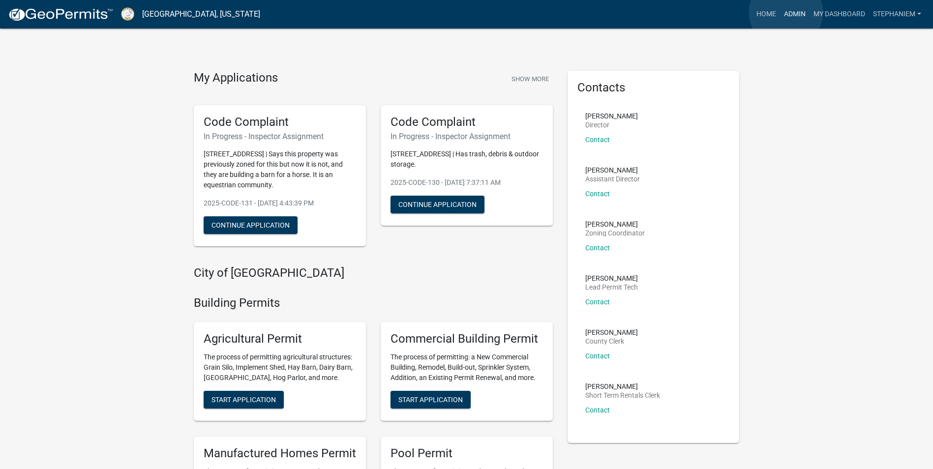
click at [786, 12] on link "Admin" at bounding box center [795, 14] width 30 height 19
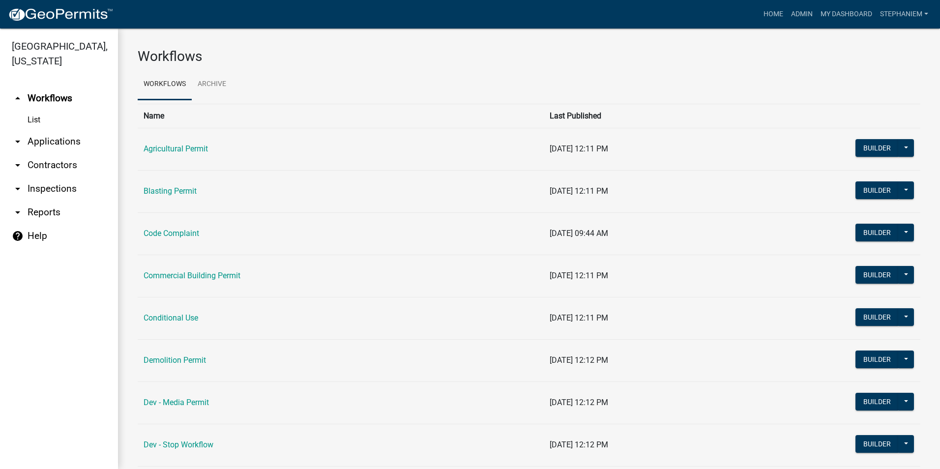
click at [81, 141] on link "arrow_drop_down Applications" at bounding box center [59, 142] width 118 height 24
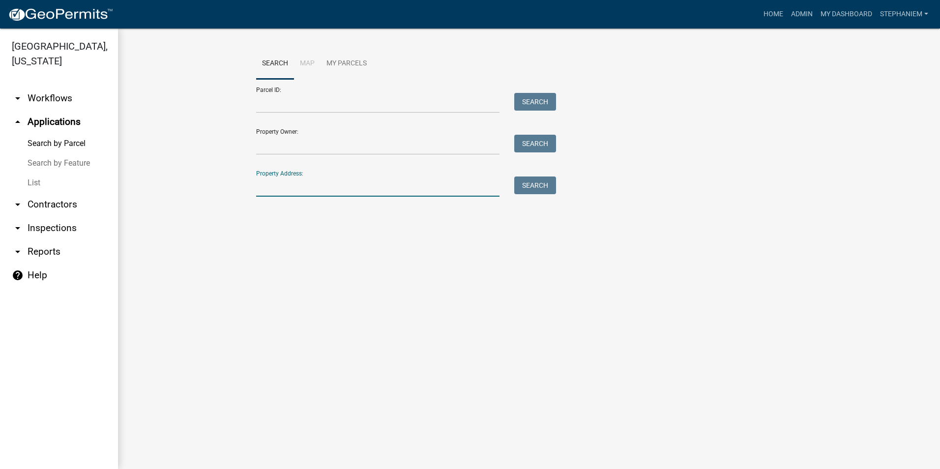
click at [265, 181] on input "Property Address:" at bounding box center [377, 187] width 243 height 20
type input "118 Mags path"
click at [533, 179] on button "Search" at bounding box center [535, 186] width 42 height 18
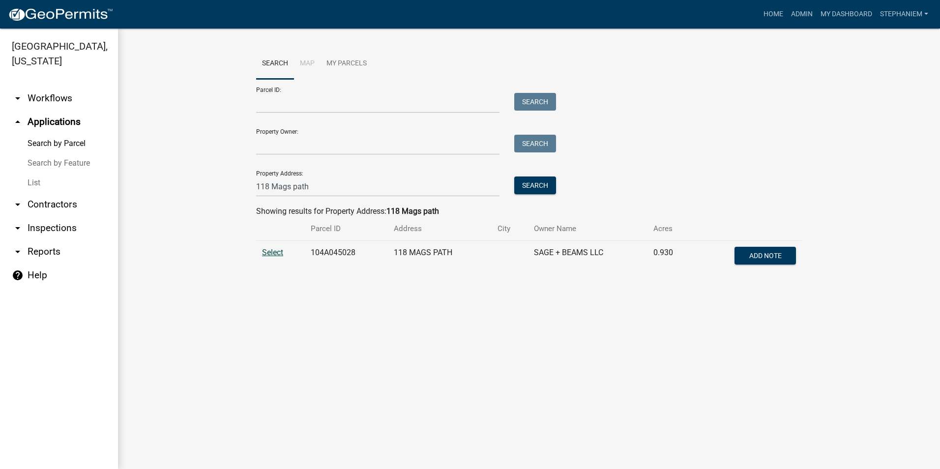
click at [281, 256] on span "Select" at bounding box center [272, 252] width 21 height 9
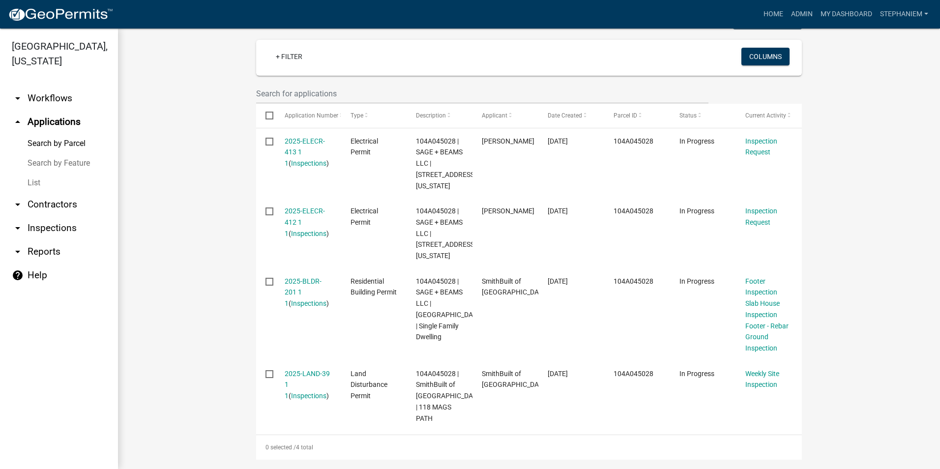
scroll to position [290, 0]
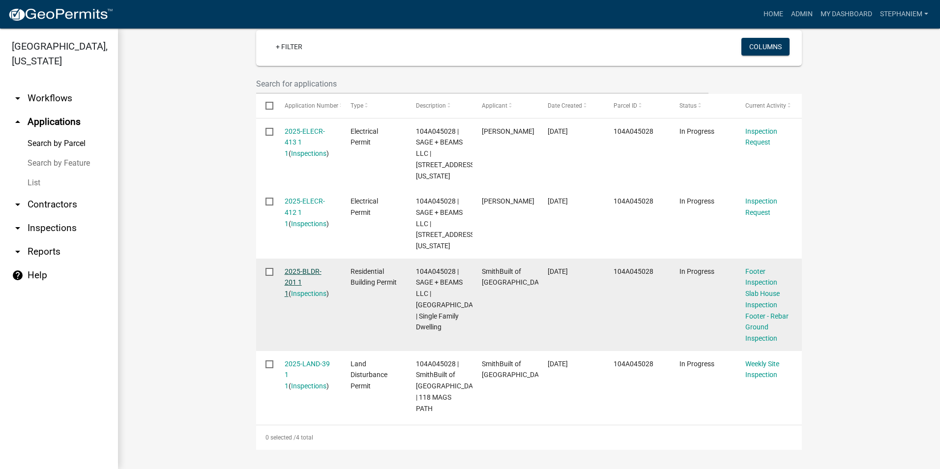
click at [286, 268] on link "2025-BLDR-201 1 1" at bounding box center [303, 283] width 37 height 30
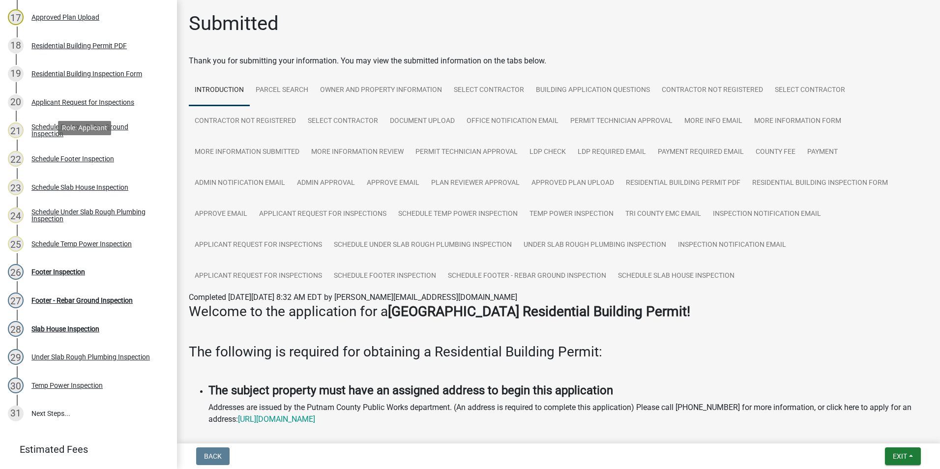
scroll to position [639, 0]
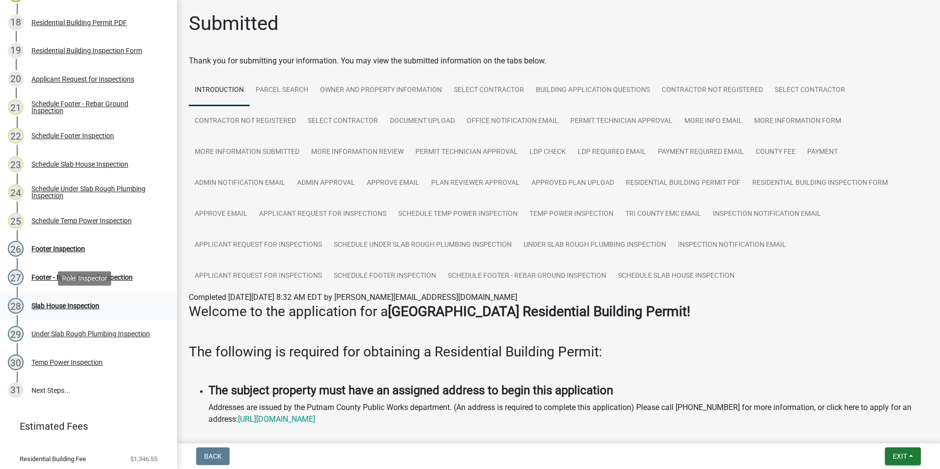
click at [91, 304] on div "Slab House Inspection" at bounding box center [65, 305] width 68 height 7
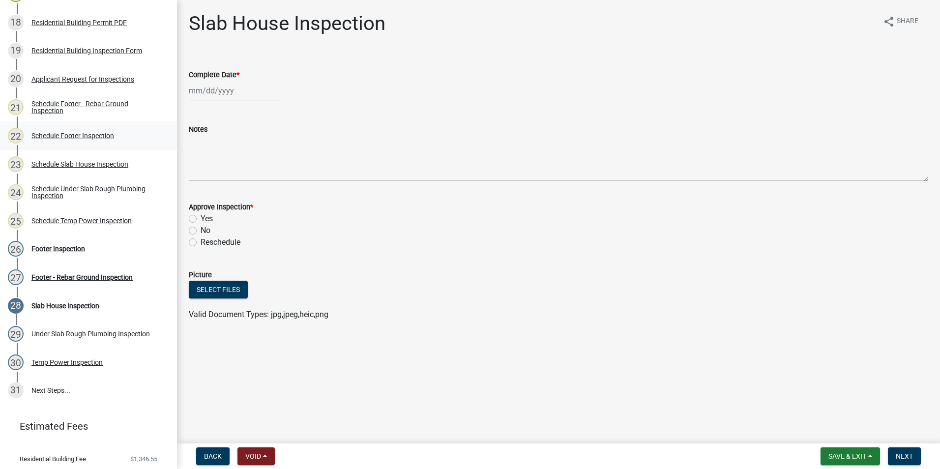
click at [114, 134] on div "Schedule Footer Inspection" at bounding box center [72, 135] width 83 height 7
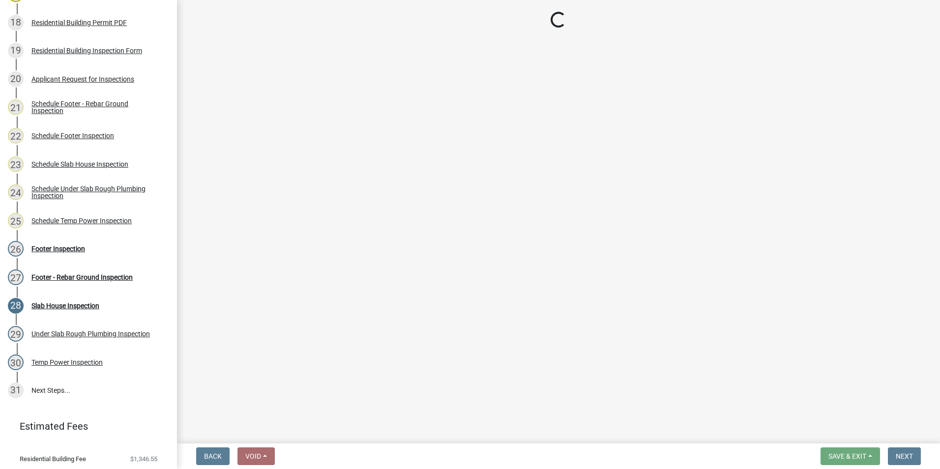
select select "07642ab0-564c-47bb-824b-0ccf2da83593"
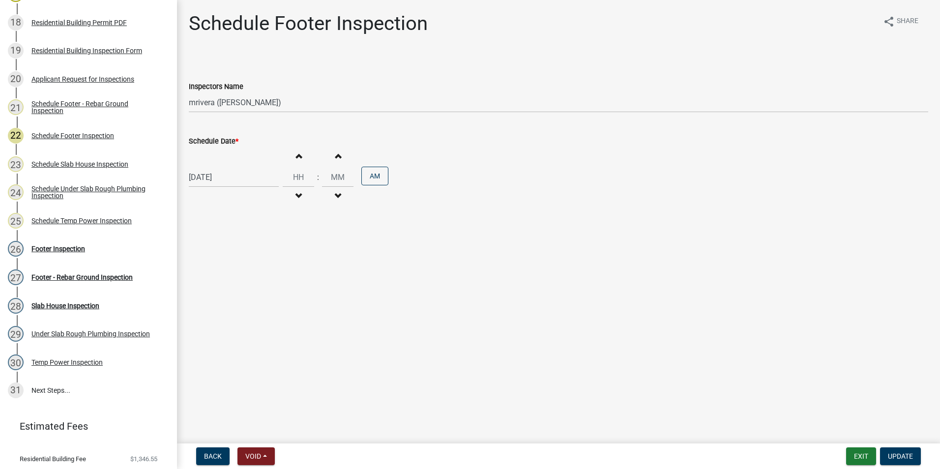
click at [233, 177] on div "[DATE]" at bounding box center [234, 177] width 90 height 20
select select "8"
select select "2025"
click at [211, 295] on div "26" at bounding box center [215, 293] width 16 height 16
type input "08/26/2025"
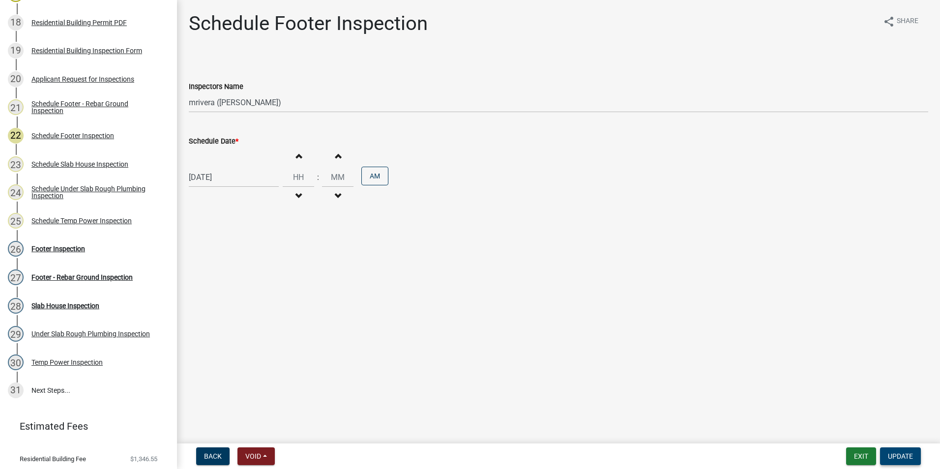
click at [906, 458] on span "Update" at bounding box center [900, 456] width 25 height 8
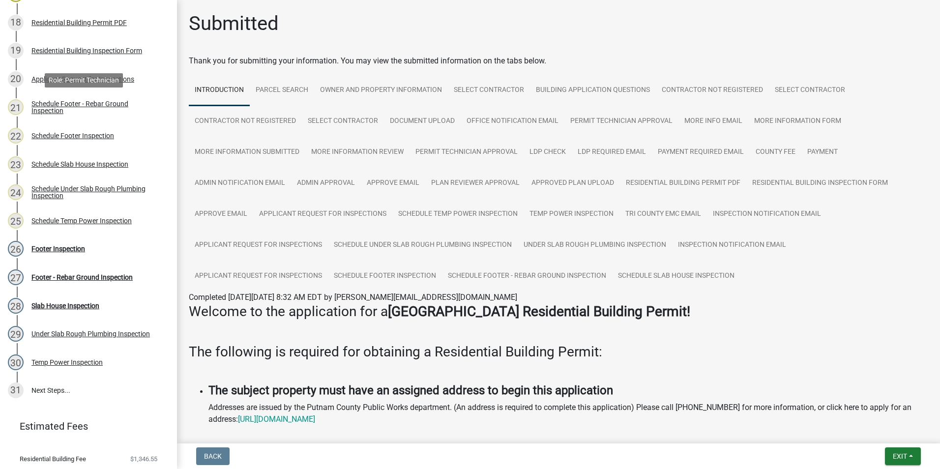
click at [130, 109] on div "Schedule Footer - Rebar Ground Inspection" at bounding box center [96, 107] width 130 height 14
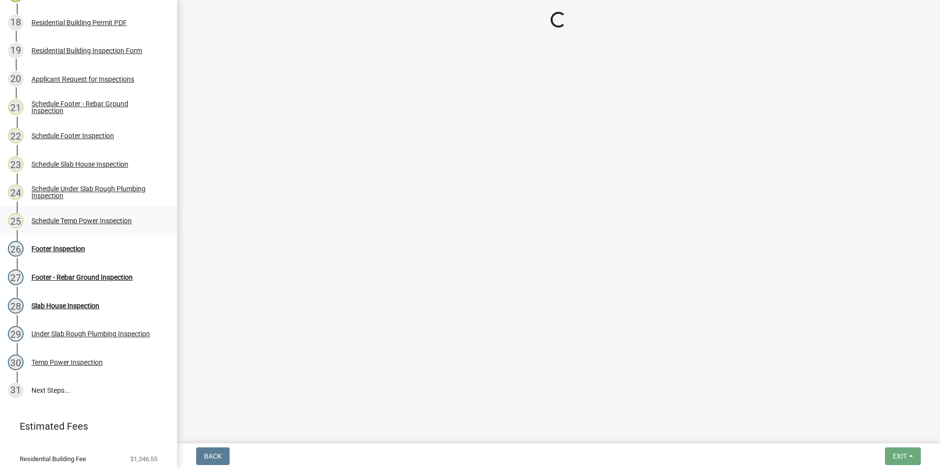
select select "07642ab0-564c-47bb-824b-0ccf2da83593"
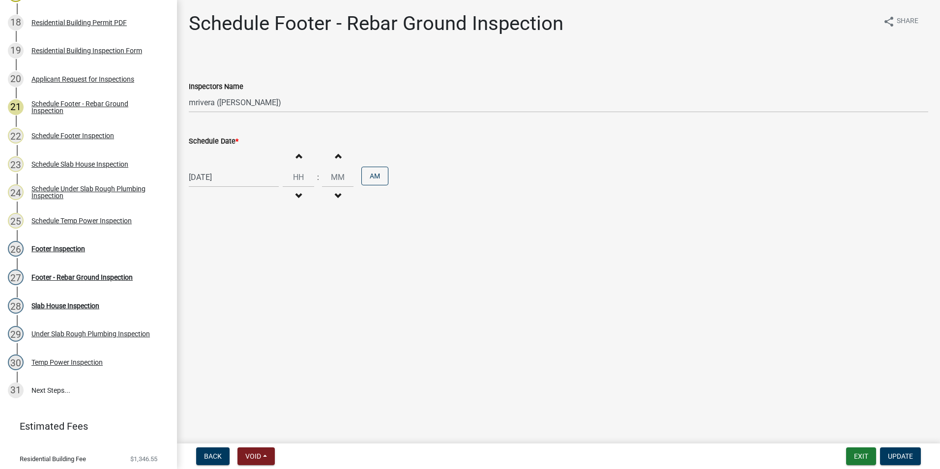
click at [211, 182] on div "[DATE]" at bounding box center [234, 177] width 90 height 20
select select "8"
select select "2025"
click at [214, 297] on div "26" at bounding box center [215, 293] width 16 height 16
type input "08/26/2025"
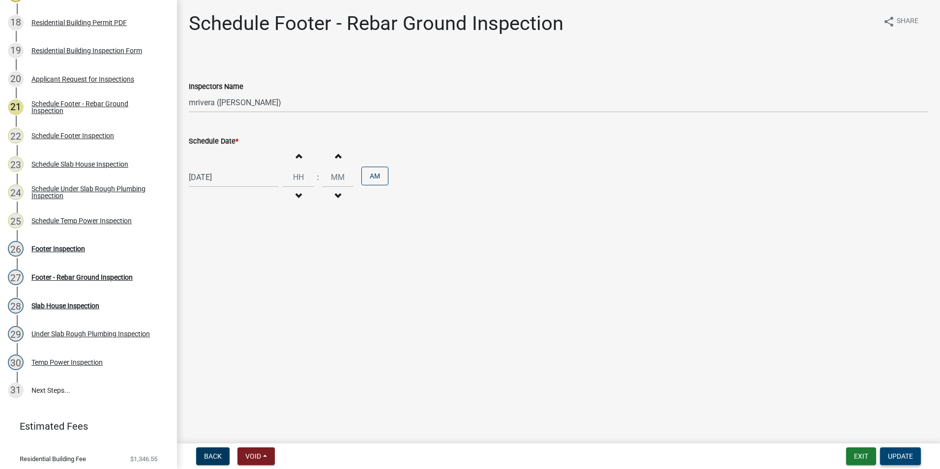
click at [899, 459] on span "Update" at bounding box center [900, 456] width 25 height 8
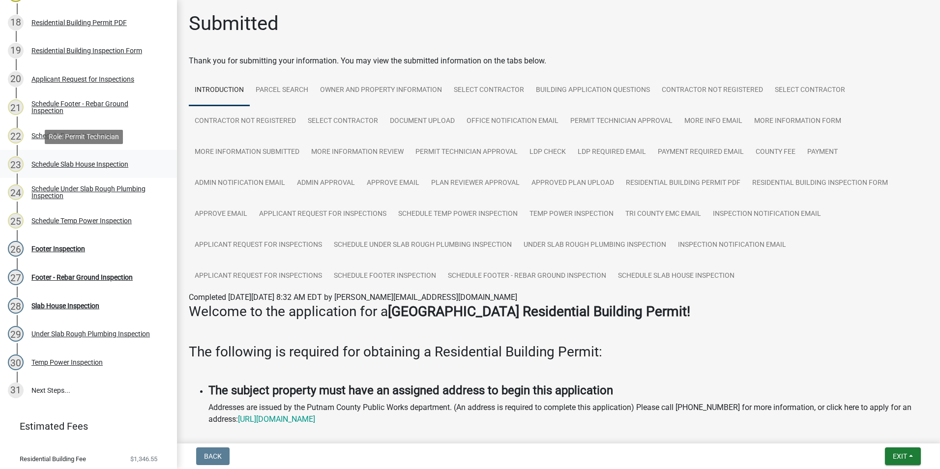
click at [115, 157] on div "23 Schedule Slab House Inspection" at bounding box center [84, 164] width 153 height 16
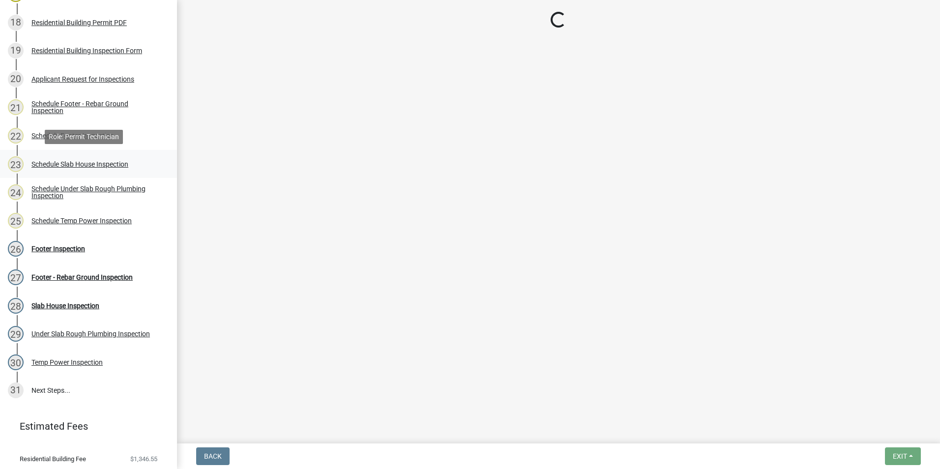
select select "07642ab0-564c-47bb-824b-0ccf2da83593"
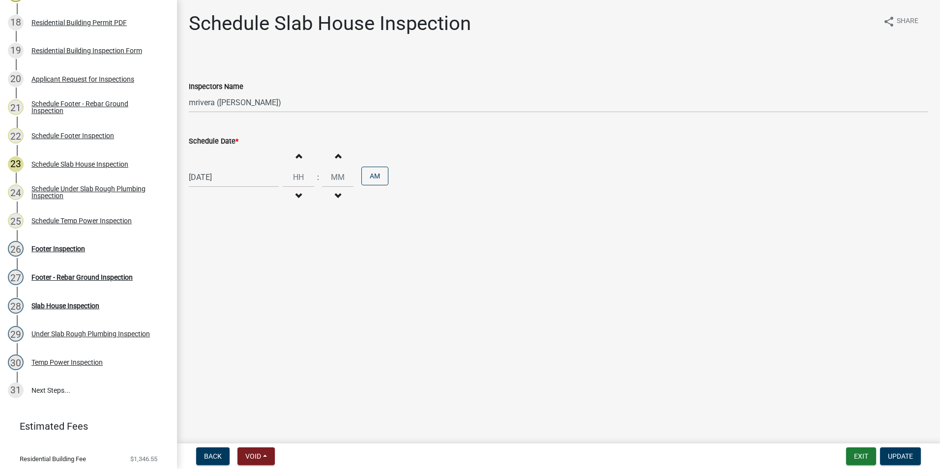
select select "8"
select select "2025"
click at [239, 176] on div "08/25/2025 Jan Feb Mar Apr May Jun Jul Aug Sep Oct Nov Dec 1525 1526 1527 1528 …" at bounding box center [234, 177] width 90 height 20
click at [209, 295] on div "26" at bounding box center [215, 293] width 16 height 16
type input "08/26/2025"
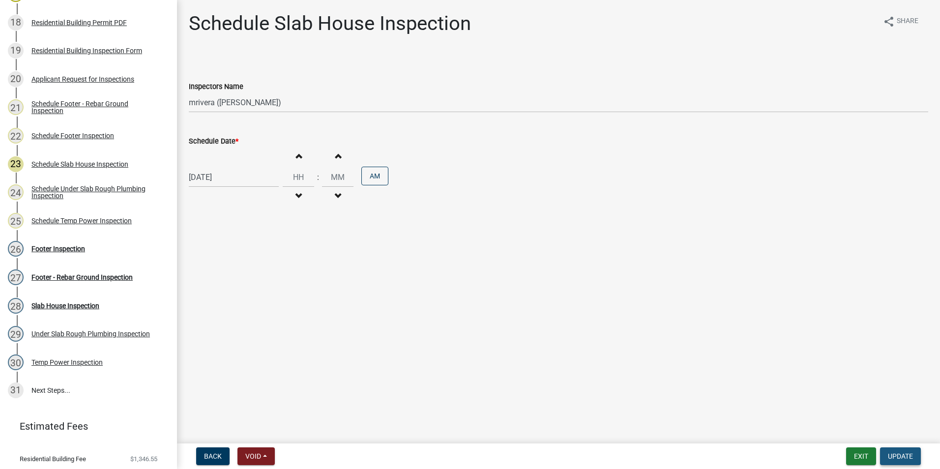
click at [900, 458] on span "Update" at bounding box center [900, 456] width 25 height 8
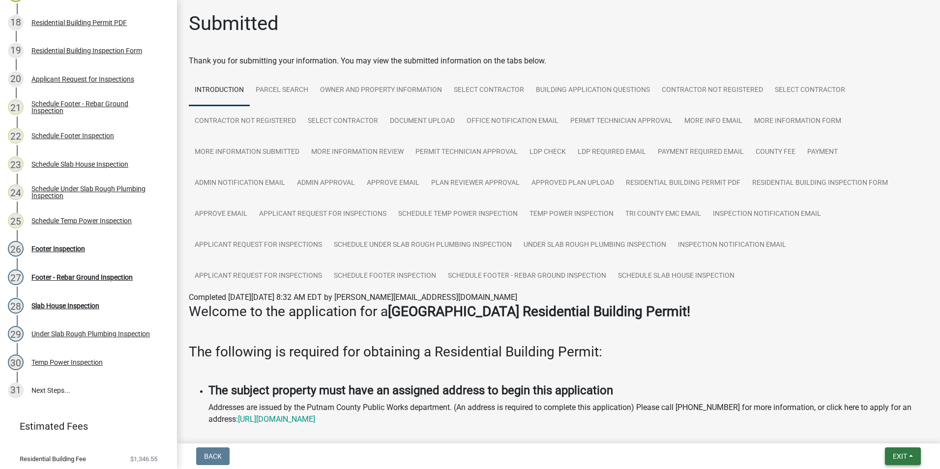
click at [913, 455] on button "Exit" at bounding box center [903, 456] width 36 height 18
click at [891, 428] on button "Save & Exit" at bounding box center [881, 431] width 79 height 24
